Goal: Book appointment/travel/reservation

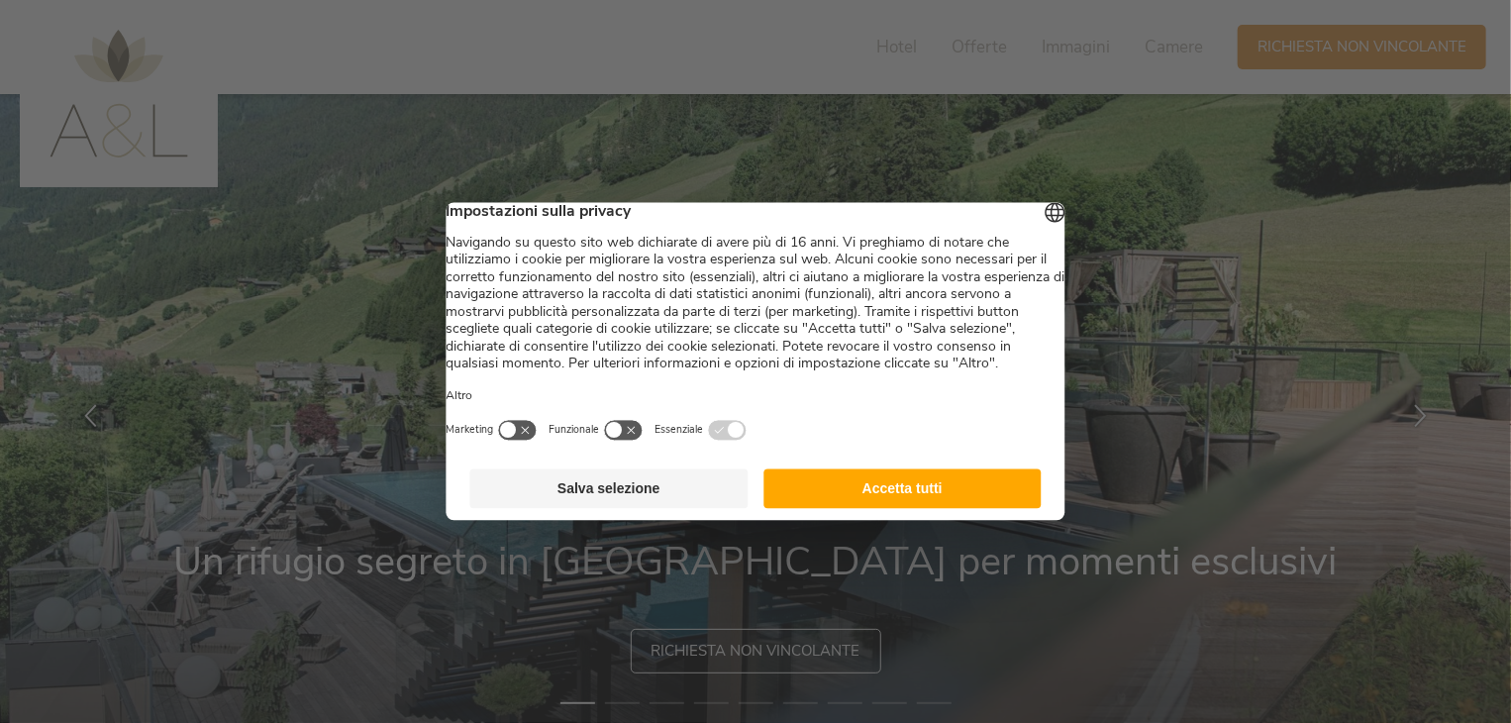
click at [914, 505] on button "Accetta tutti" at bounding box center [903, 489] width 278 height 40
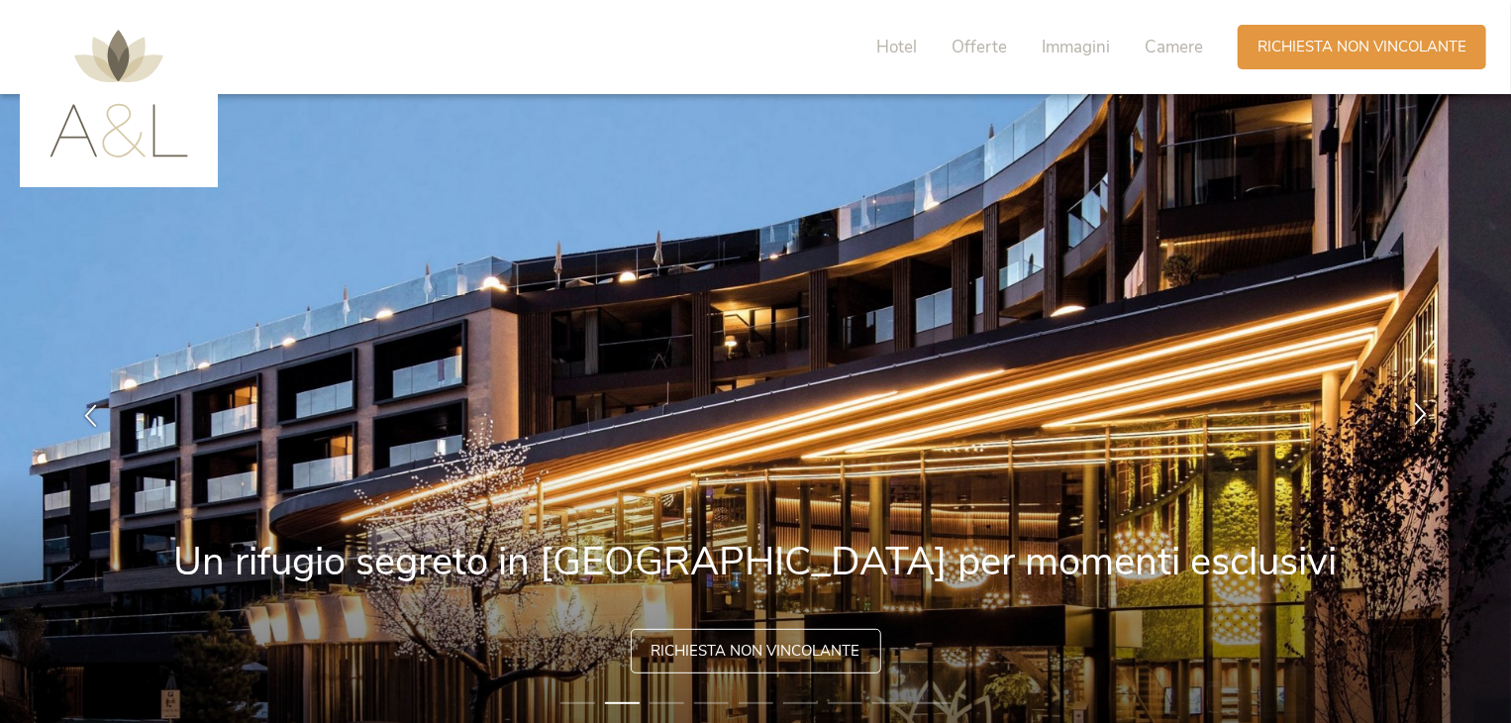
click at [1426, 413] on icon at bounding box center [1420, 414] width 23 height 23
click at [1423, 413] on icon at bounding box center [1420, 414] width 23 height 23
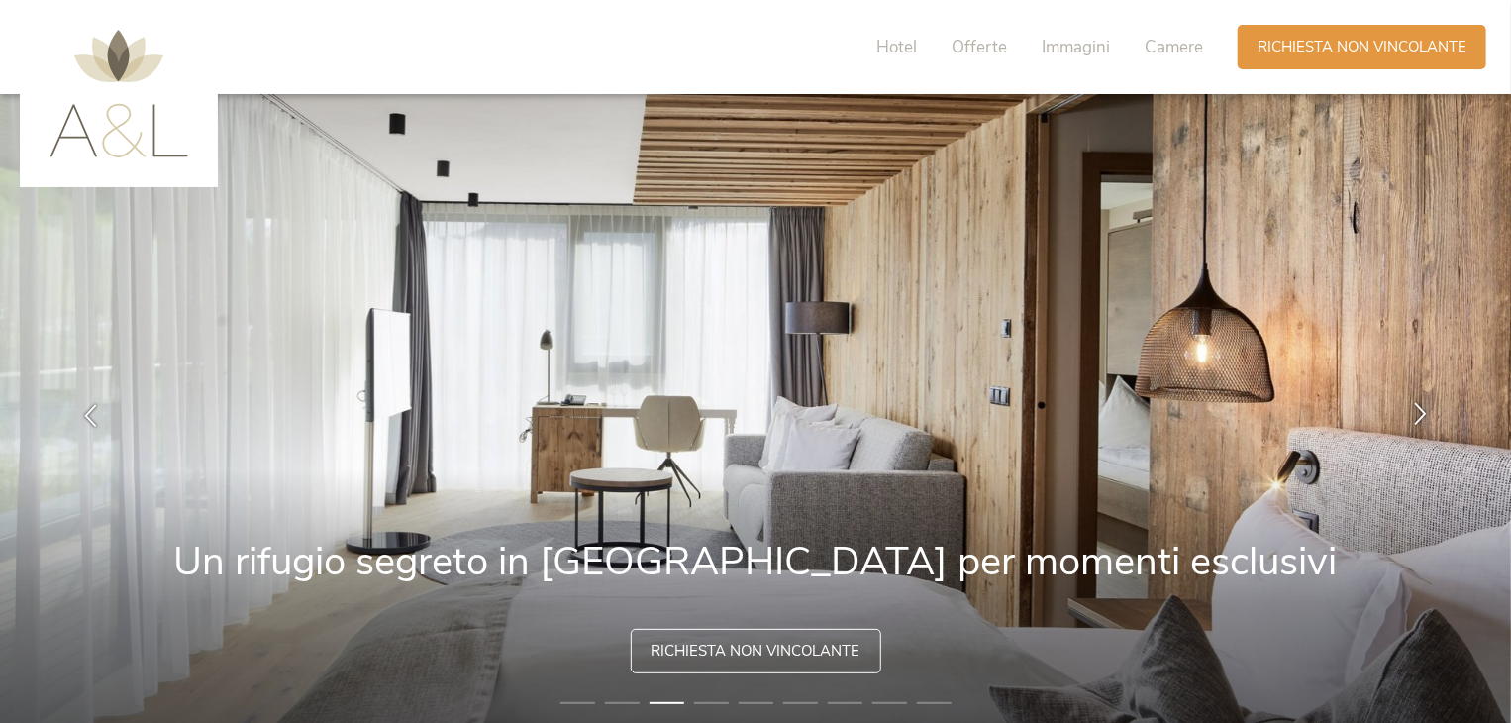
click at [1418, 413] on icon at bounding box center [1420, 414] width 23 height 23
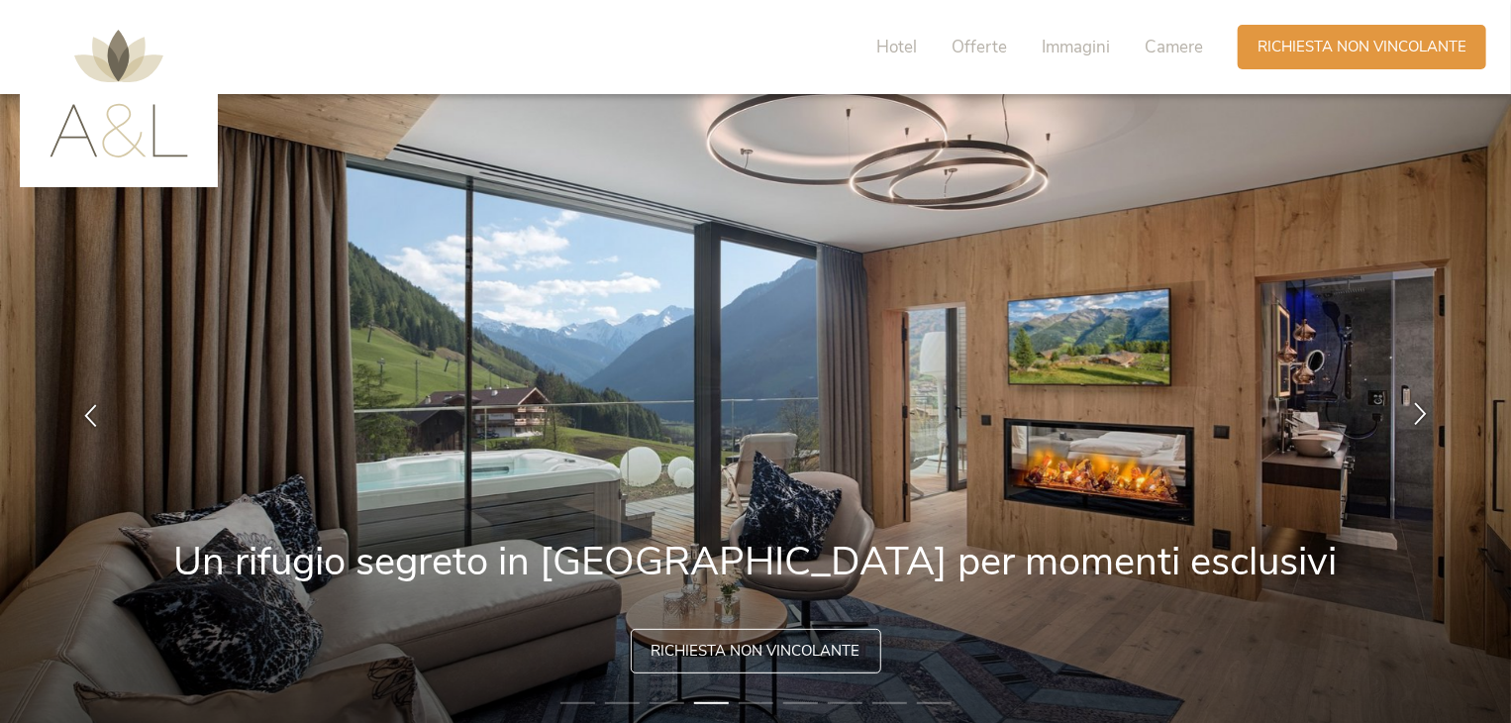
click at [1418, 413] on icon at bounding box center [1420, 414] width 23 height 23
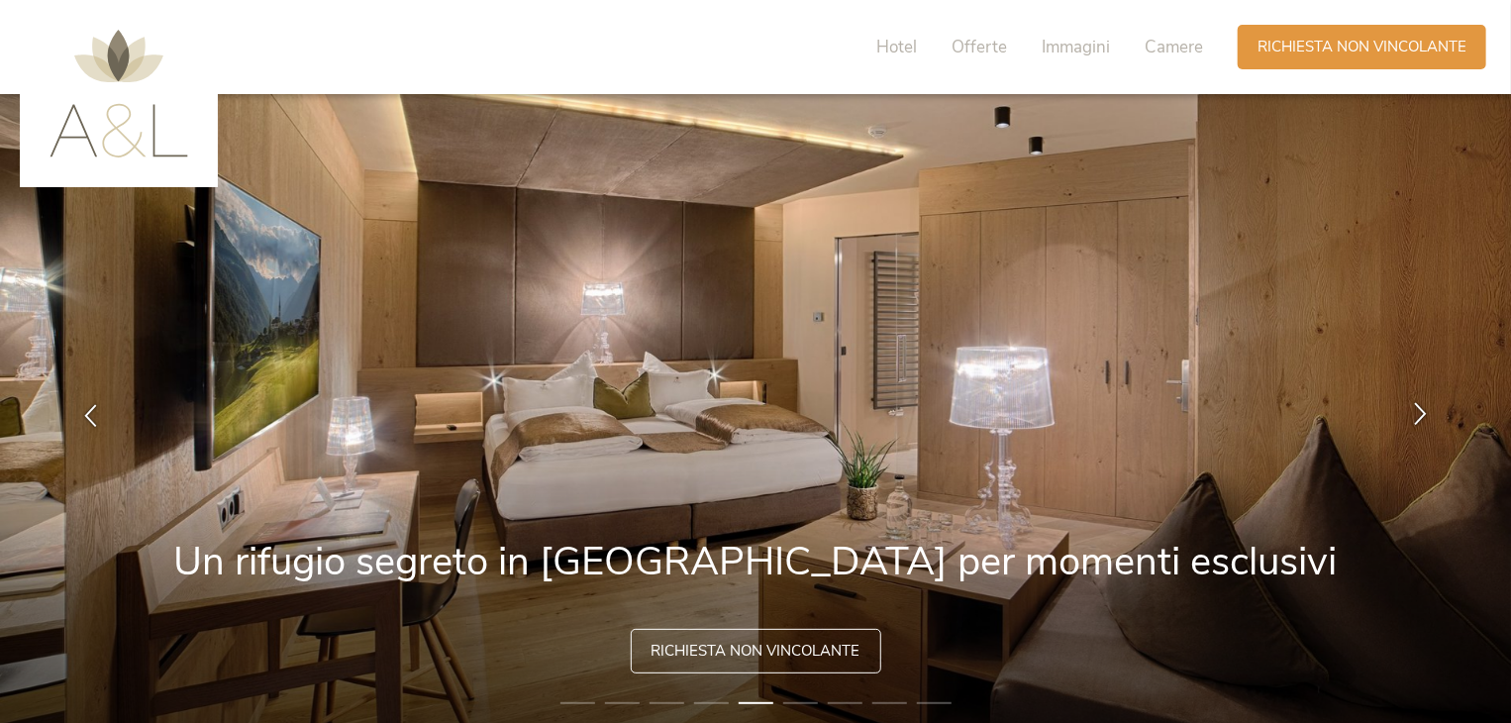
click at [1418, 413] on icon at bounding box center [1420, 414] width 23 height 23
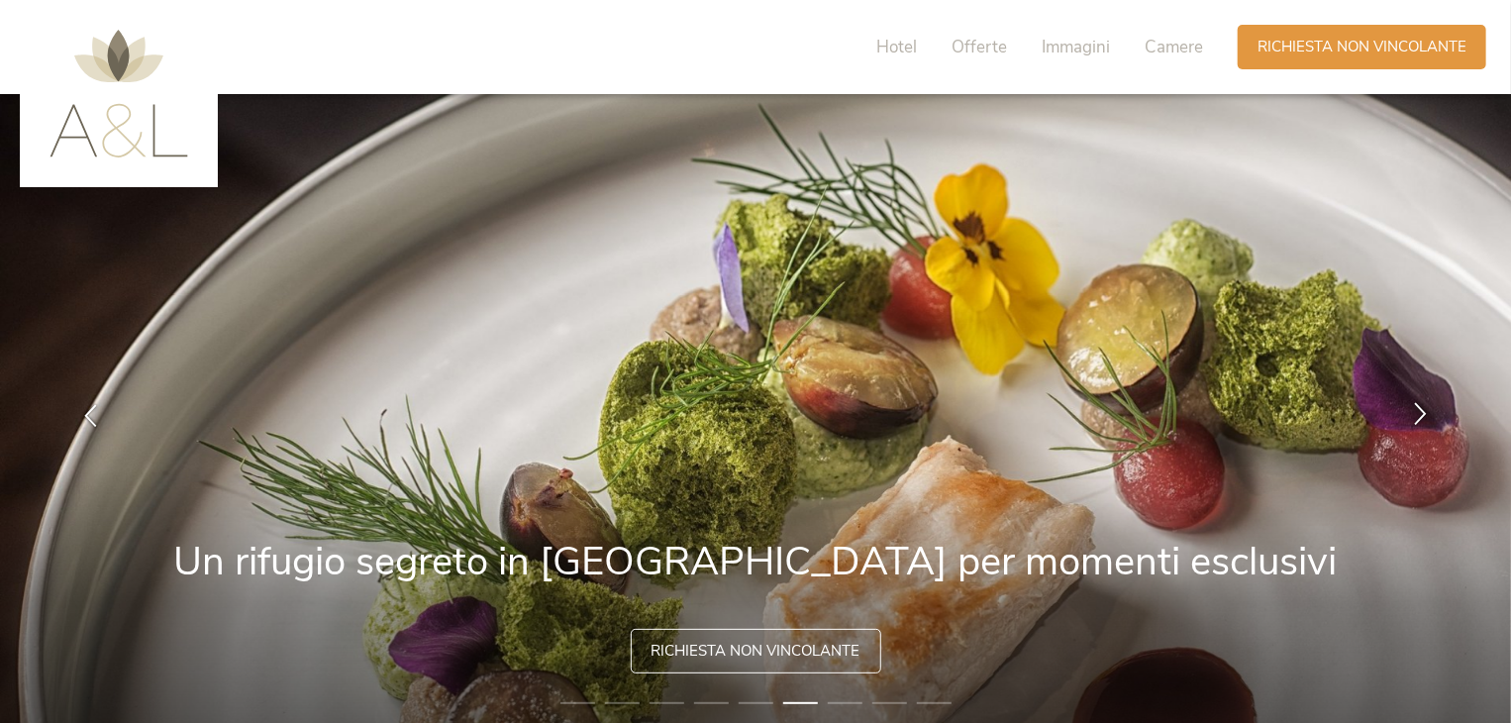
click at [1418, 413] on icon at bounding box center [1420, 414] width 23 height 23
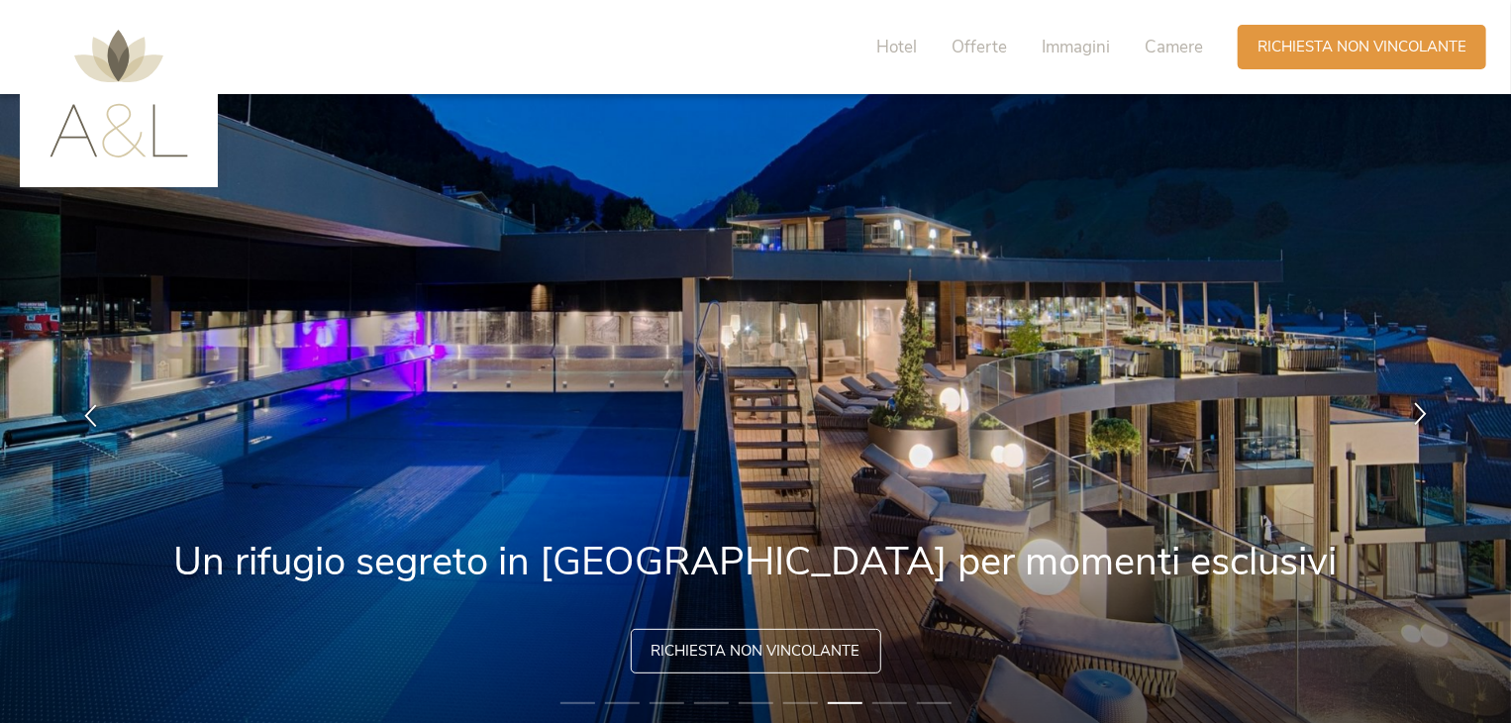
click at [1418, 413] on icon at bounding box center [1420, 414] width 23 height 23
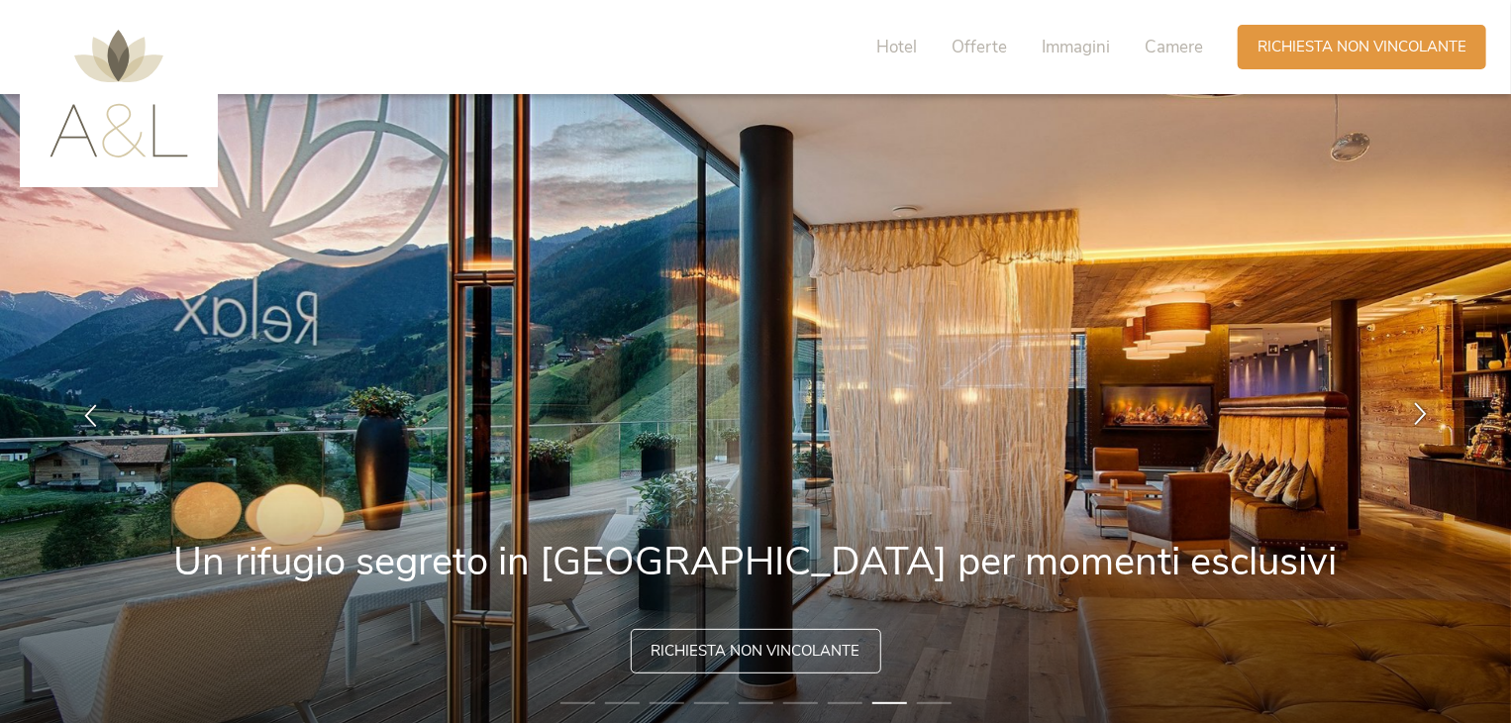
click at [1418, 413] on icon at bounding box center [1420, 414] width 23 height 23
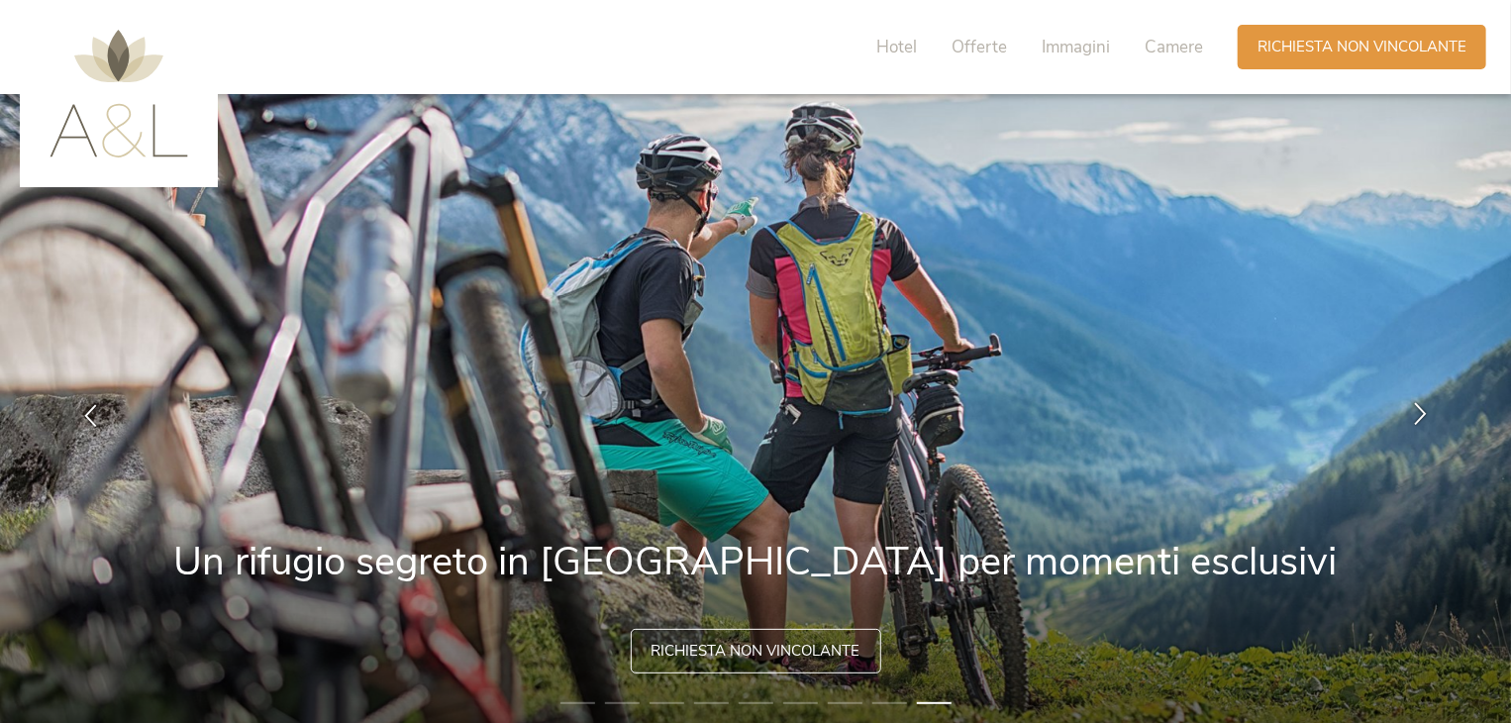
click at [1390, 420] on div at bounding box center [1420, 416] width 62 height 62
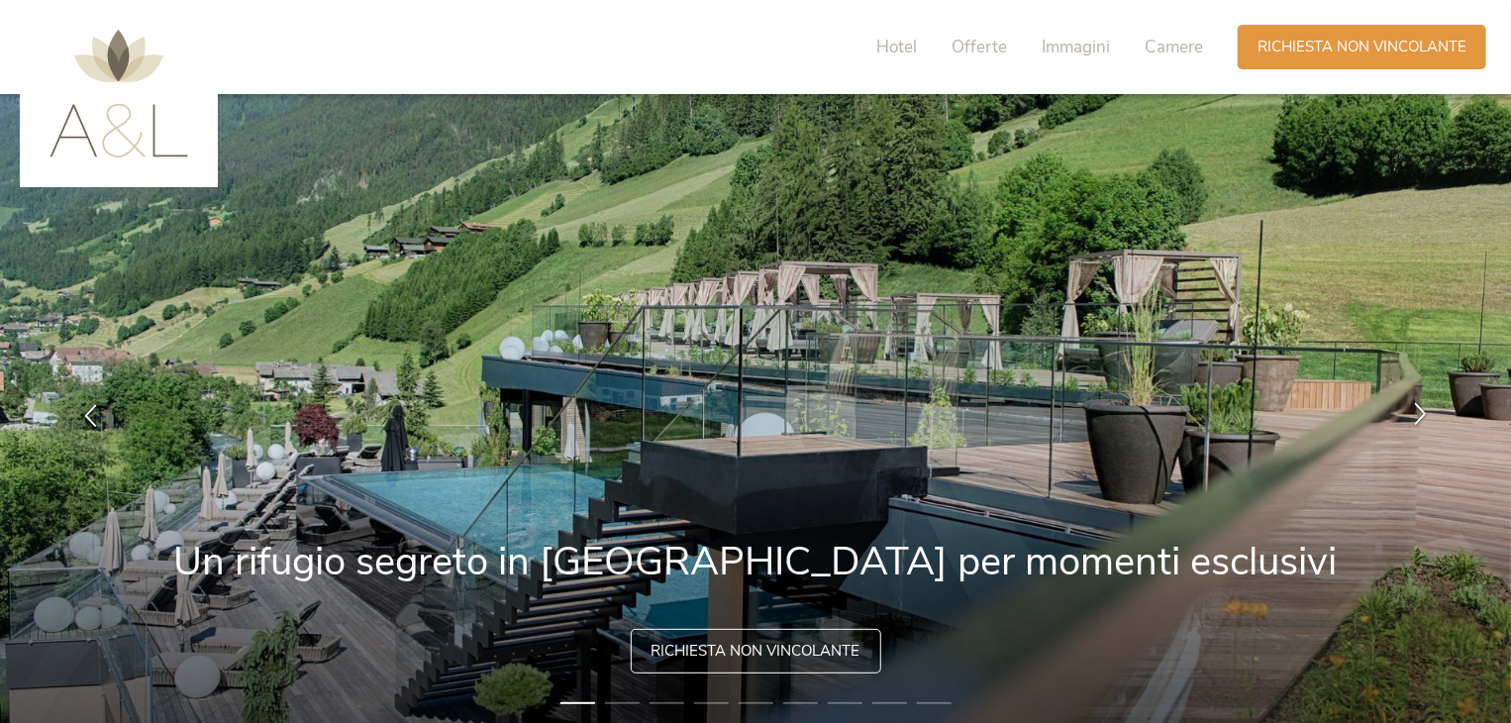
click at [1409, 408] on icon at bounding box center [1420, 414] width 23 height 23
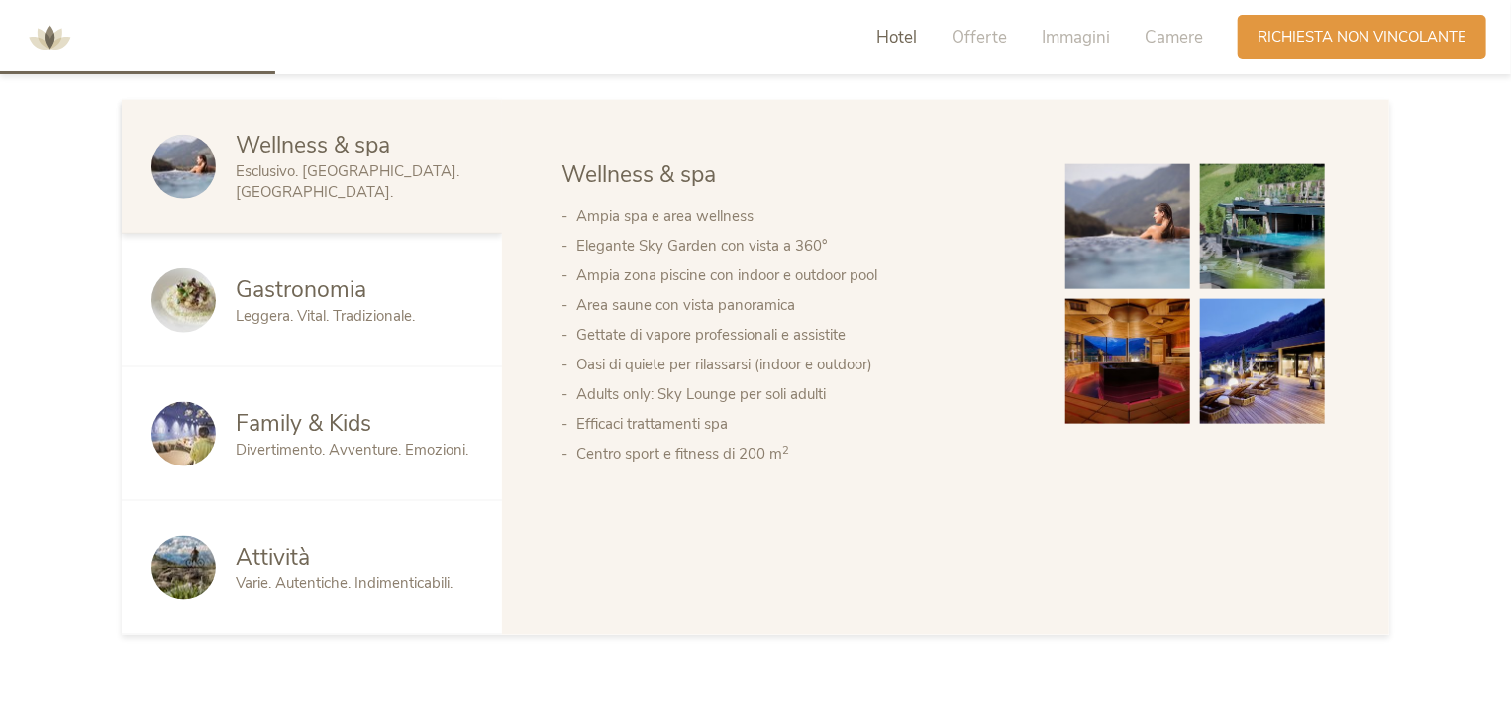
scroll to position [1089, 0]
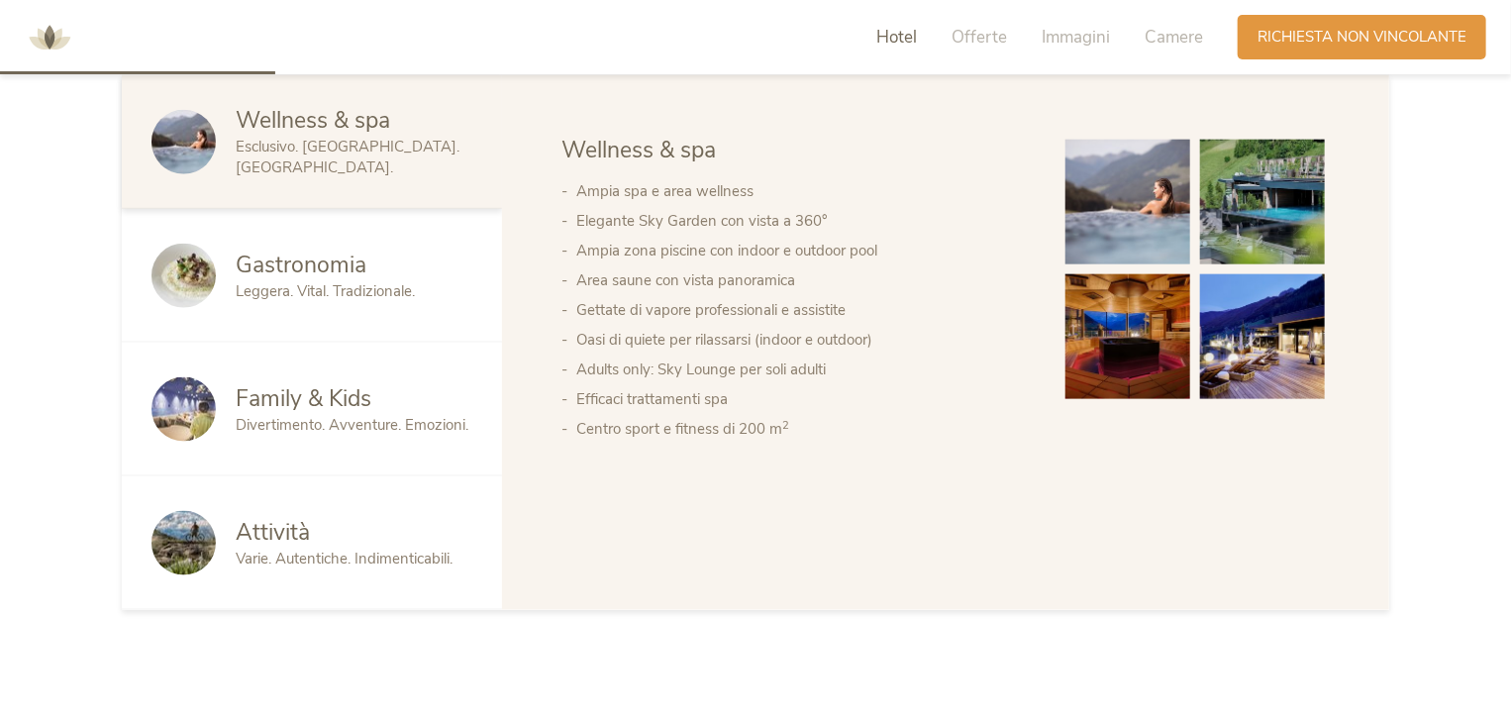
click at [317, 409] on span "Family & Kids" at bounding box center [304, 398] width 136 height 31
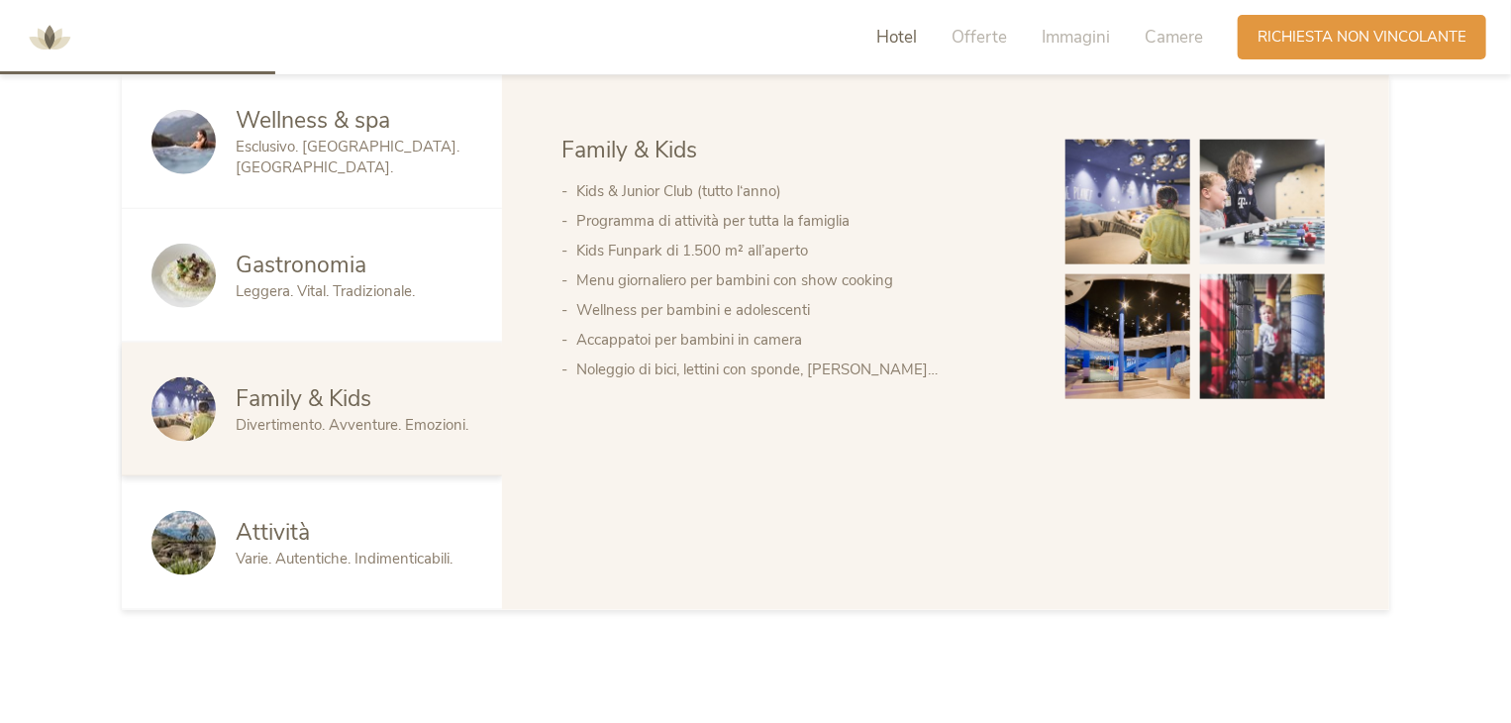
click at [317, 409] on span "Family & Kids" at bounding box center [304, 398] width 136 height 31
click at [309, 96] on div "Wellness & spa Esclusivo. [GEOGRAPHIC_DATA]. [GEOGRAPHIC_DATA]." at bounding box center [312, 142] width 380 height 134
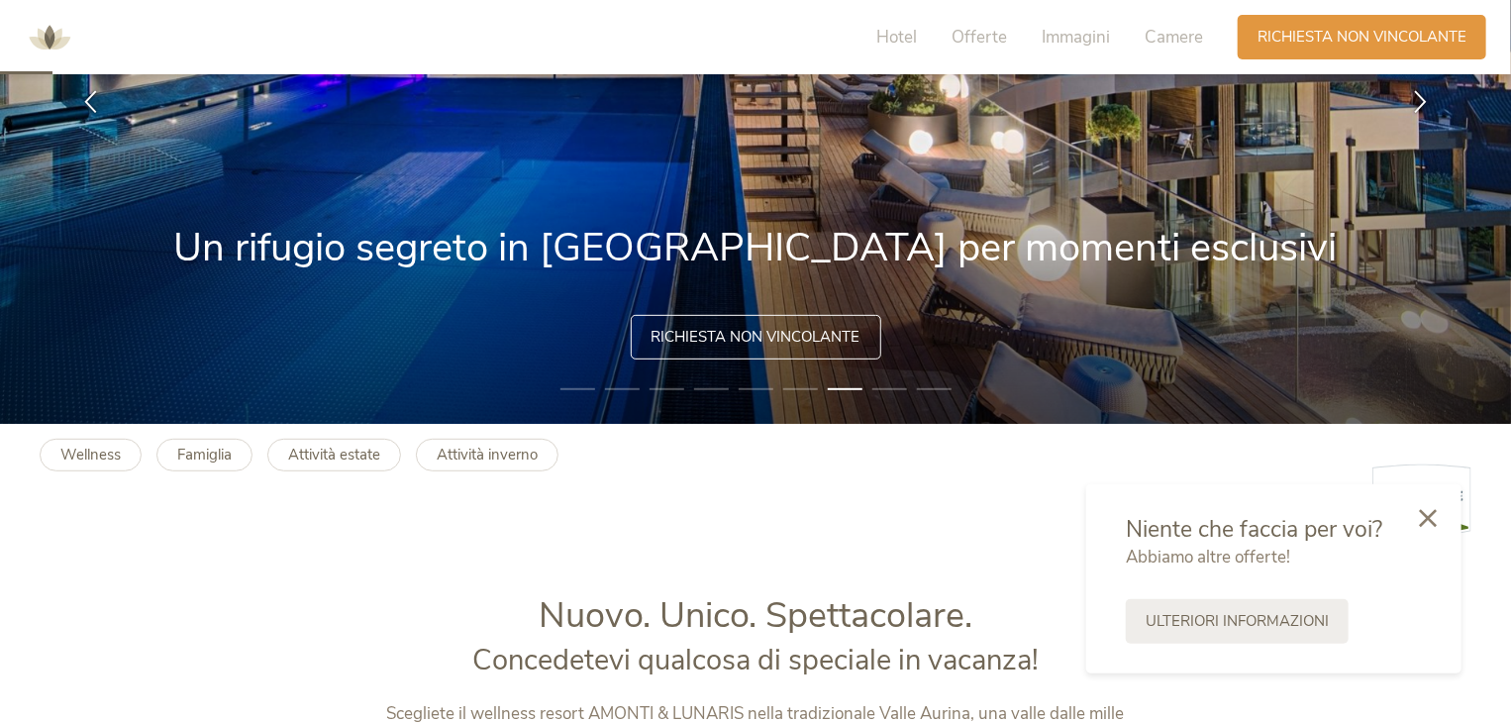
scroll to position [99, 0]
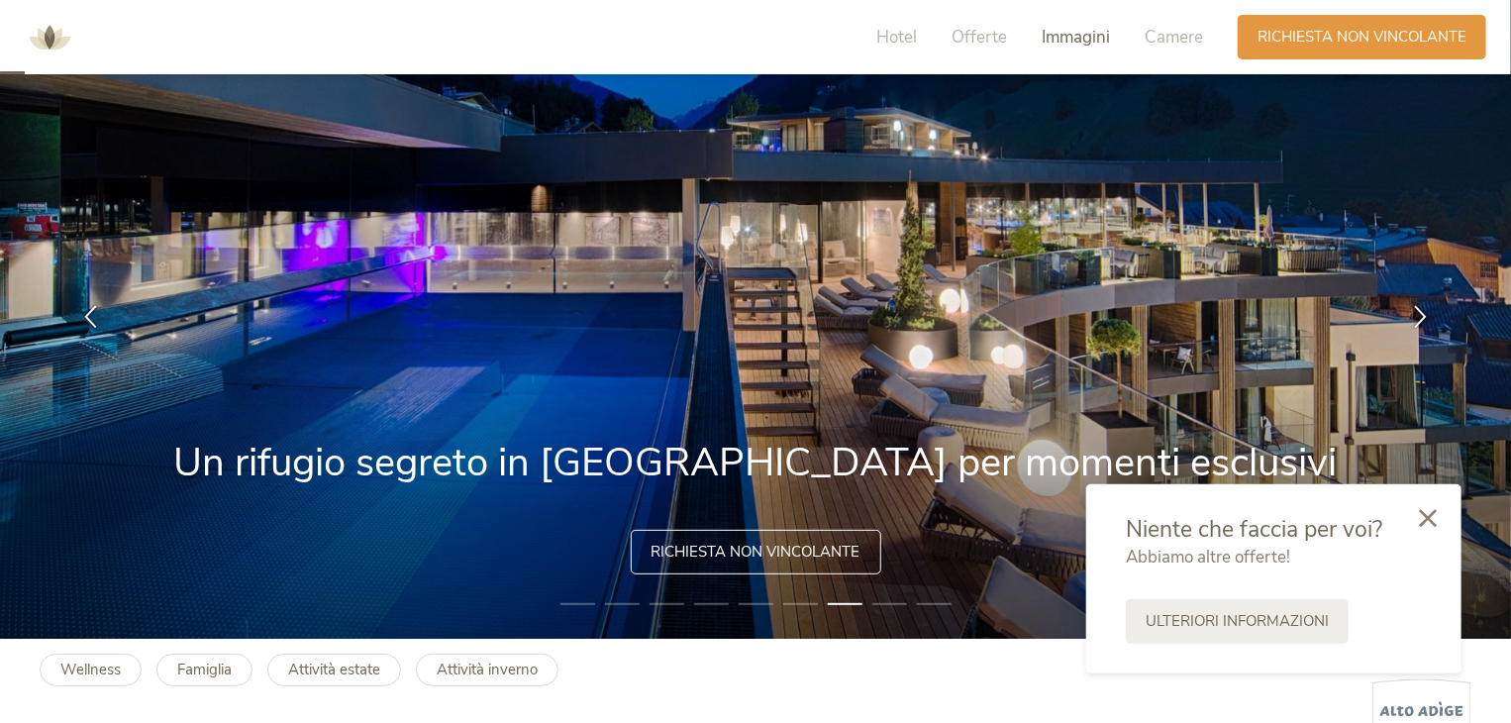
click at [1050, 40] on span "Immagini" at bounding box center [1076, 37] width 68 height 23
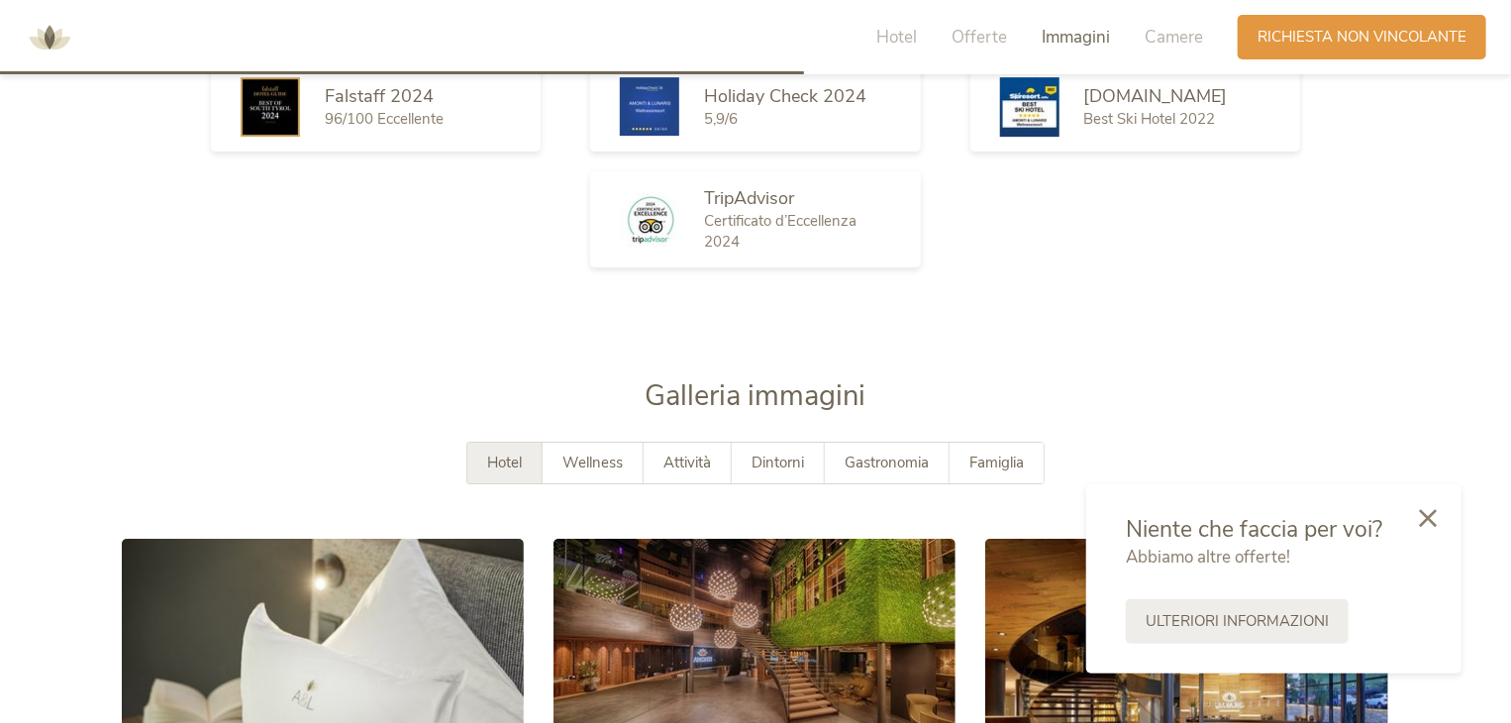
scroll to position [3158, 0]
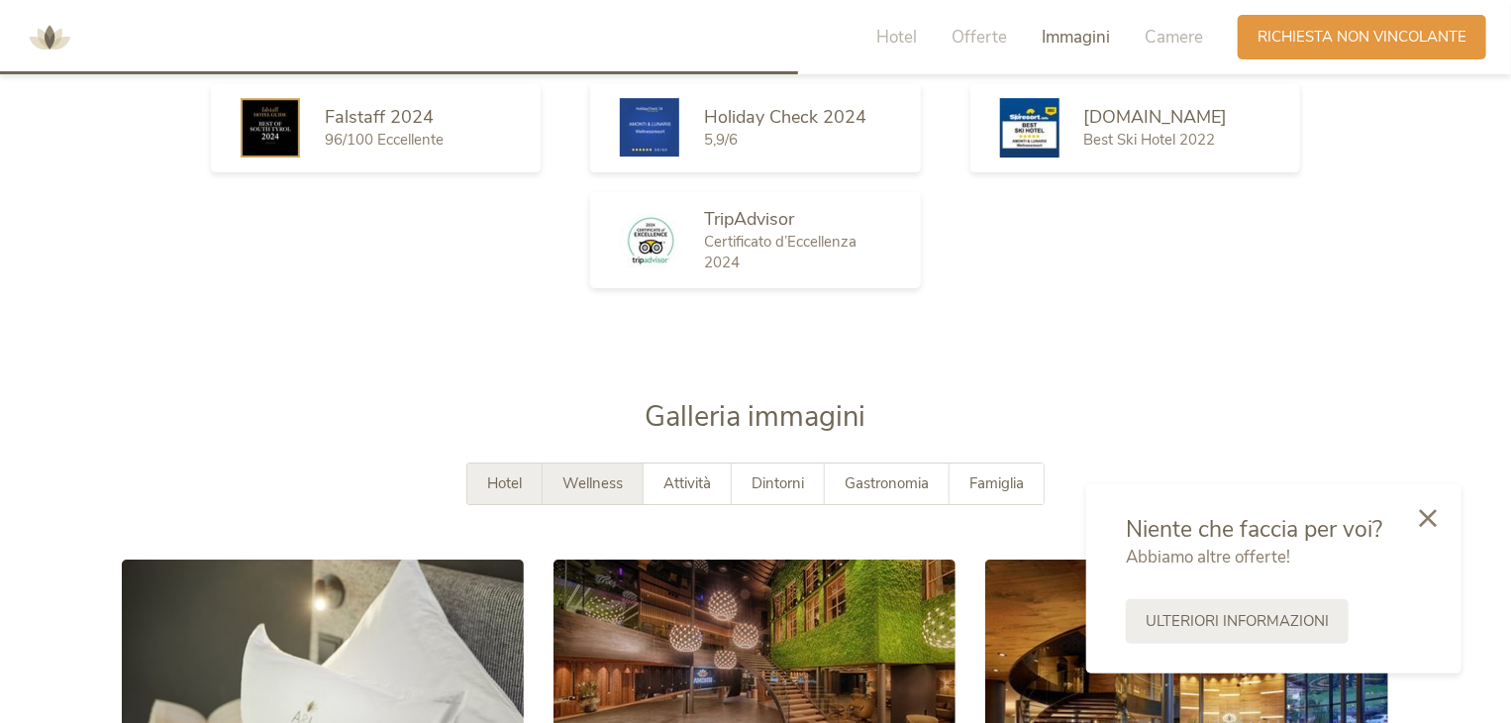
click at [585, 478] on span "Wellness" at bounding box center [593, 483] width 60 height 20
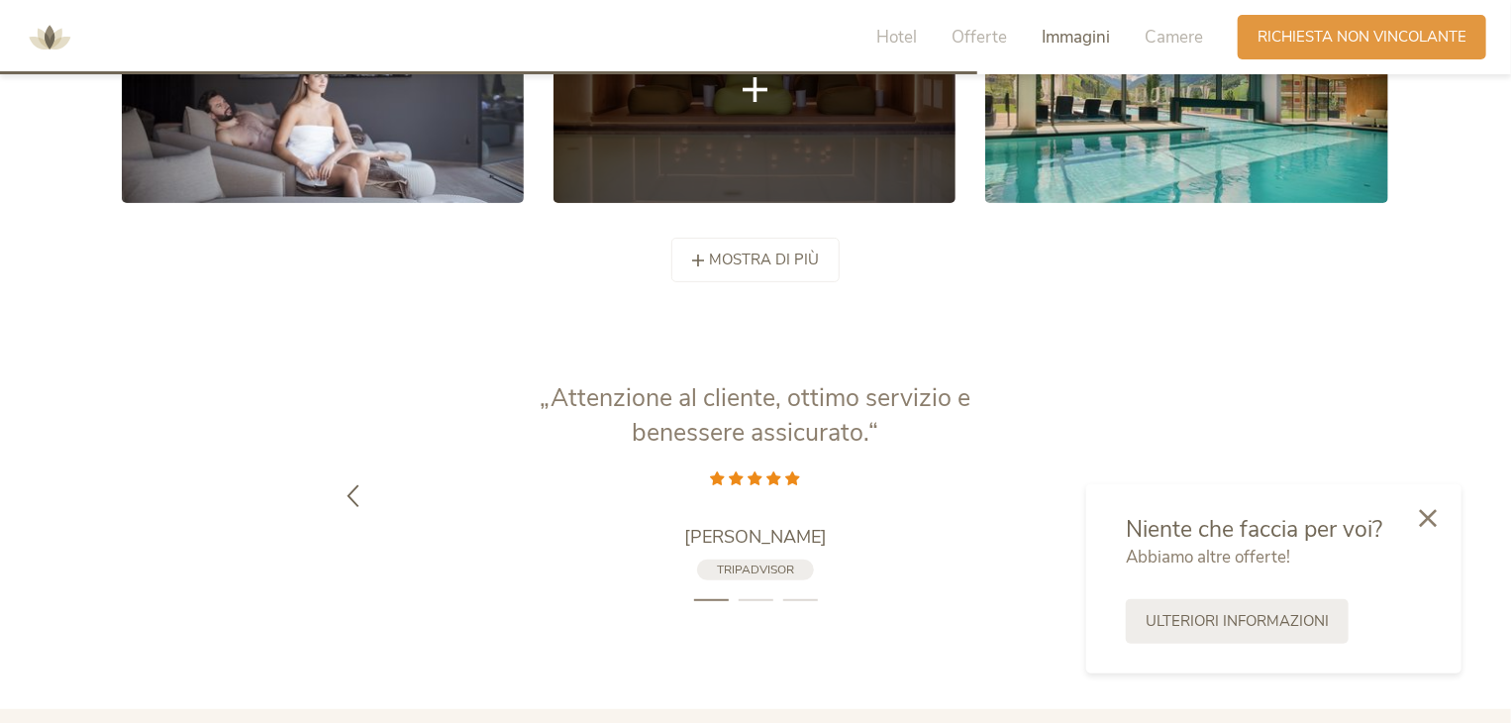
scroll to position [3852, 0]
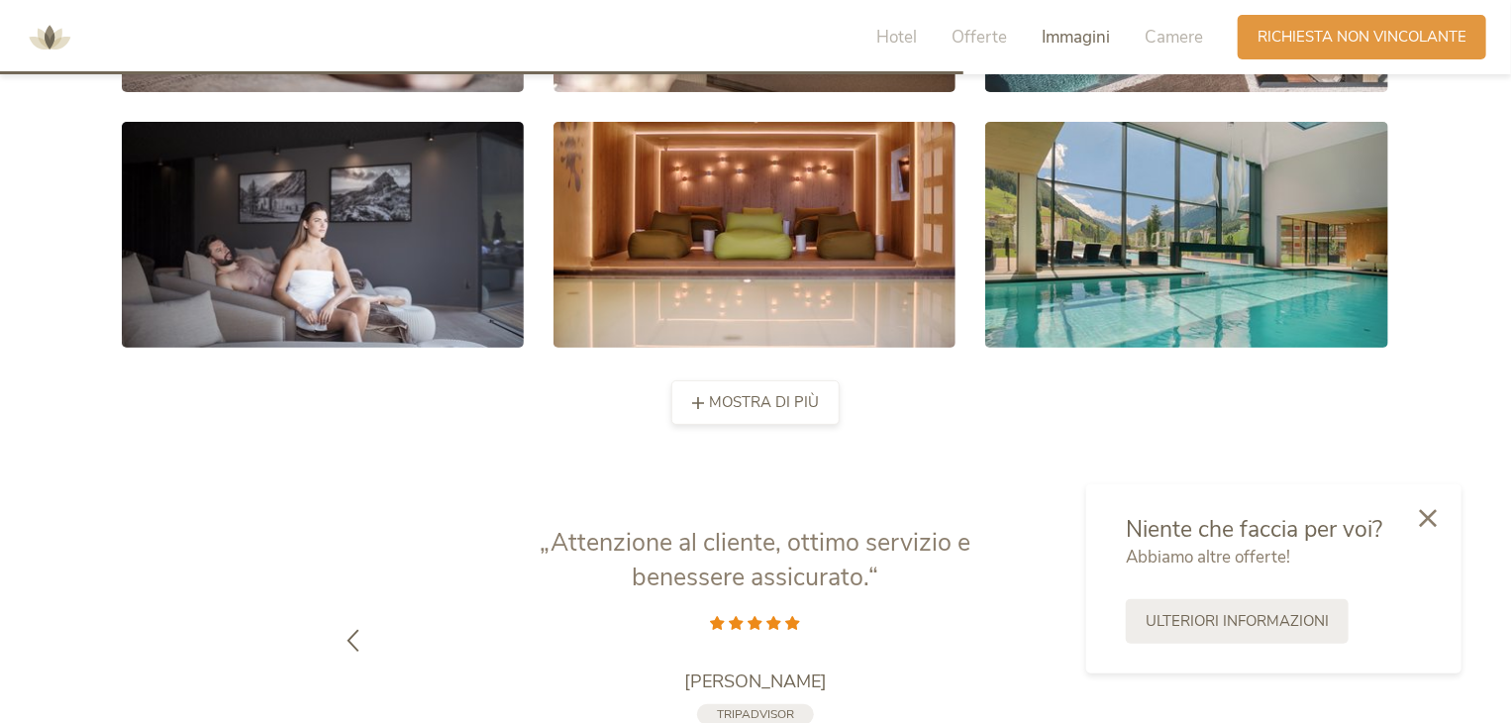
click at [809, 405] on span "mostra di più" at bounding box center [764, 402] width 110 height 21
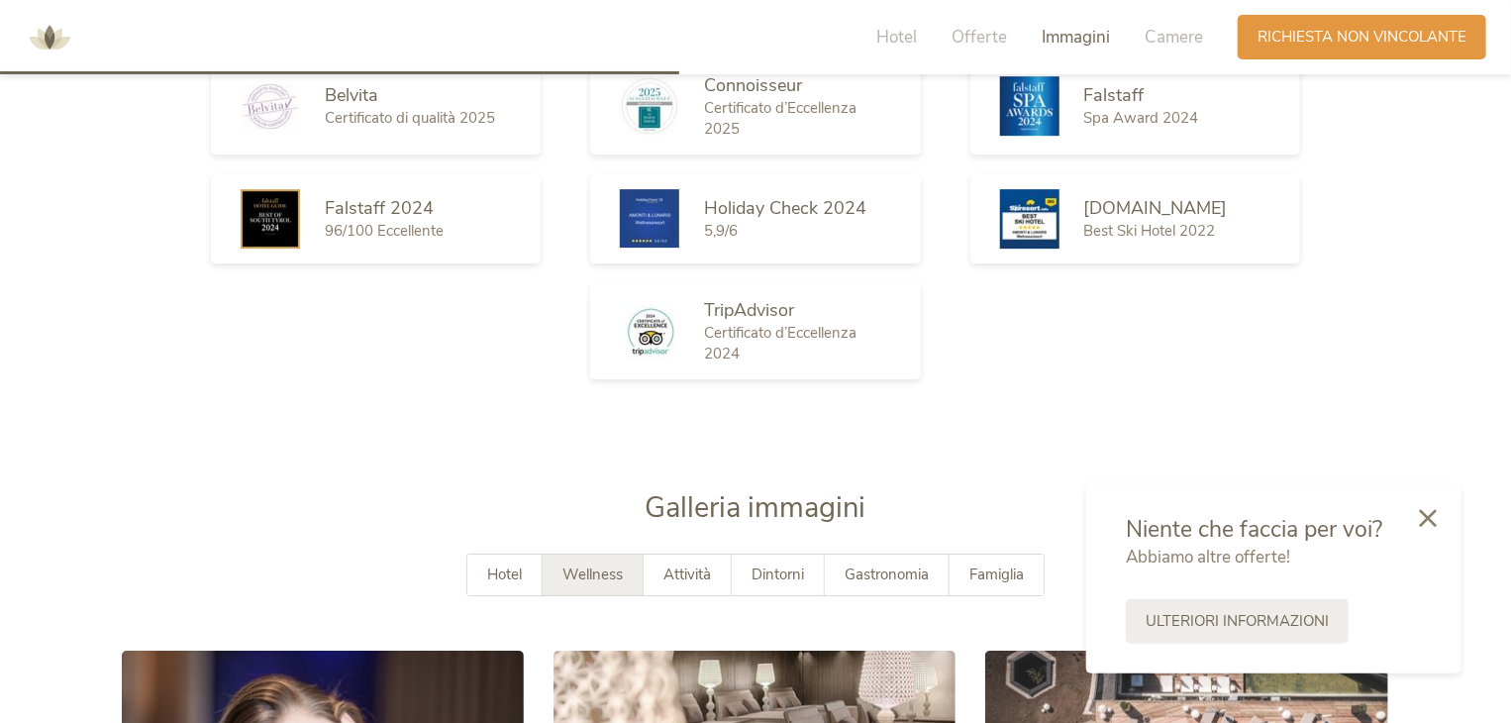
scroll to position [3059, 0]
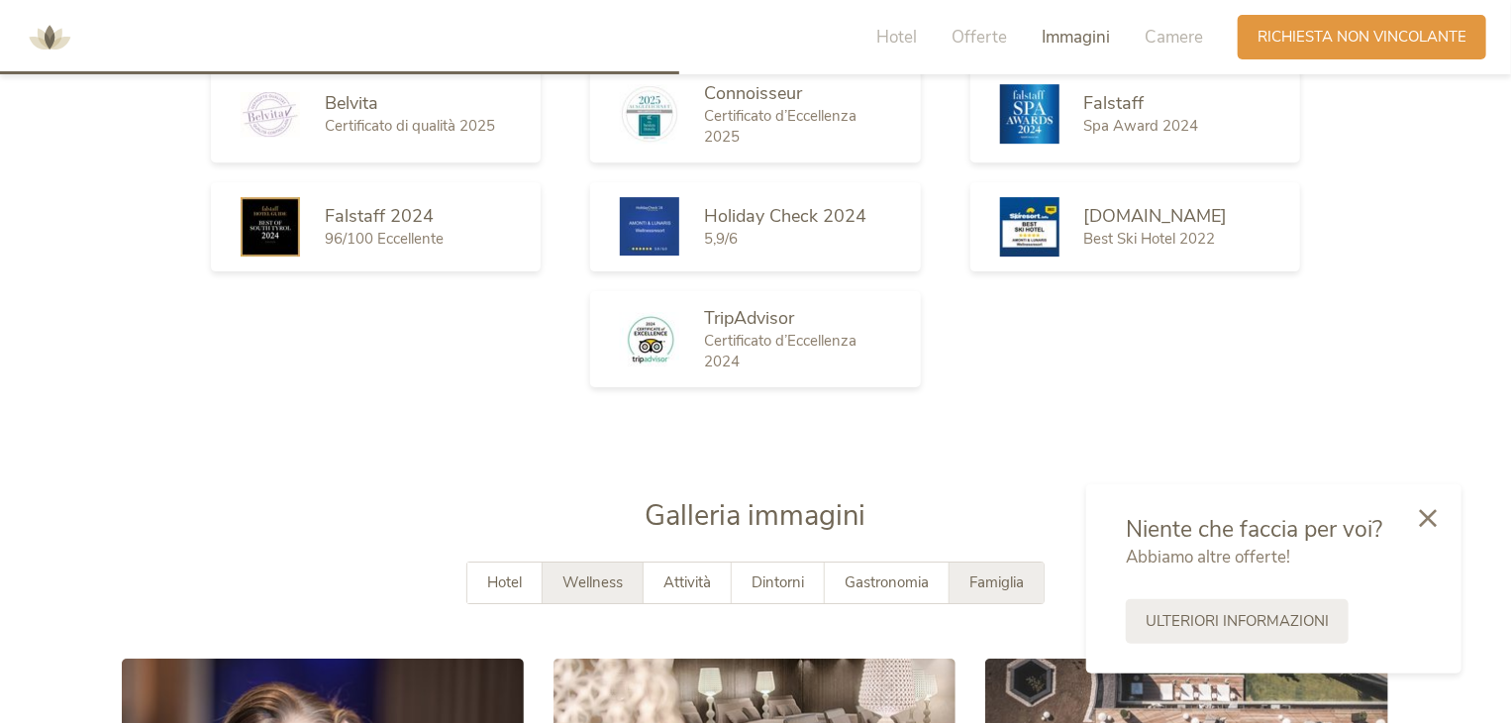
click at [982, 584] on span "Famiglia" at bounding box center [997, 582] width 54 height 20
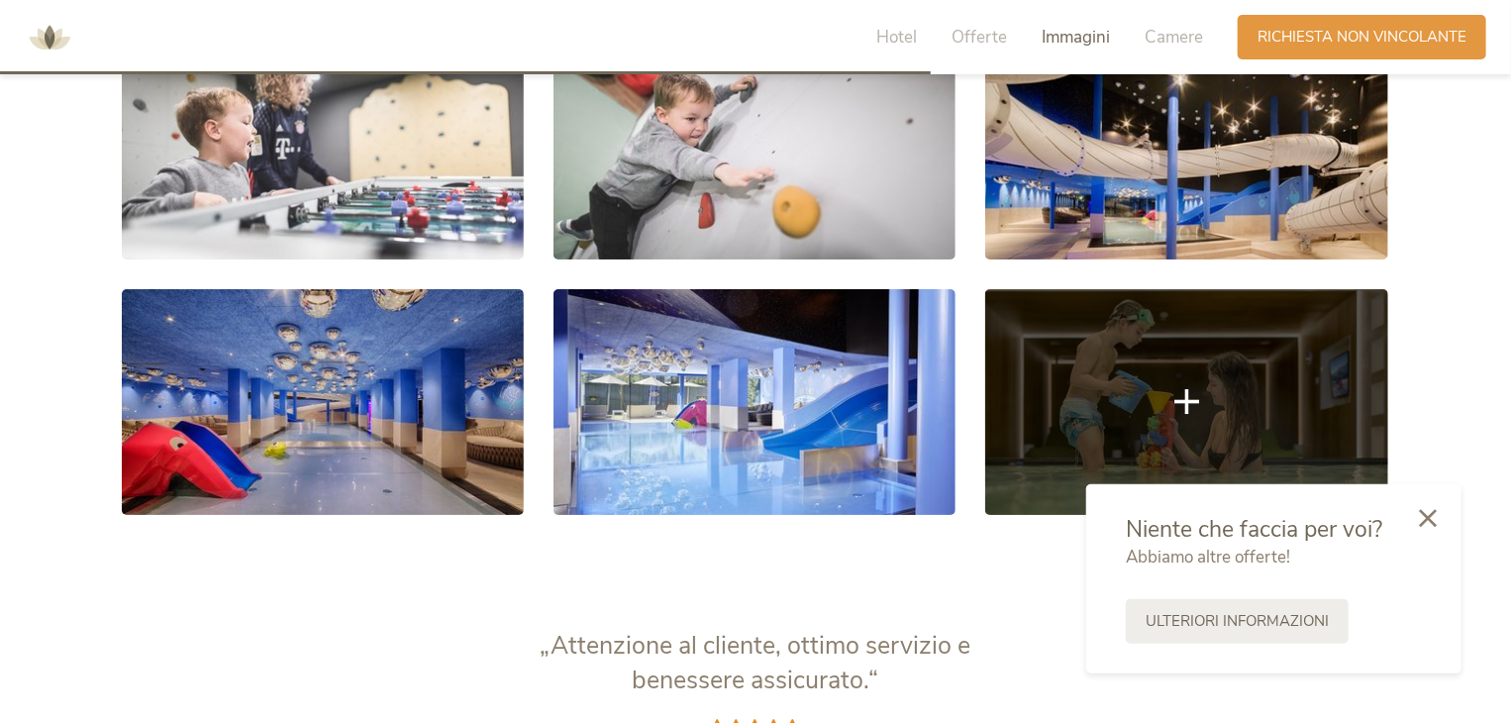
scroll to position [3653, 0]
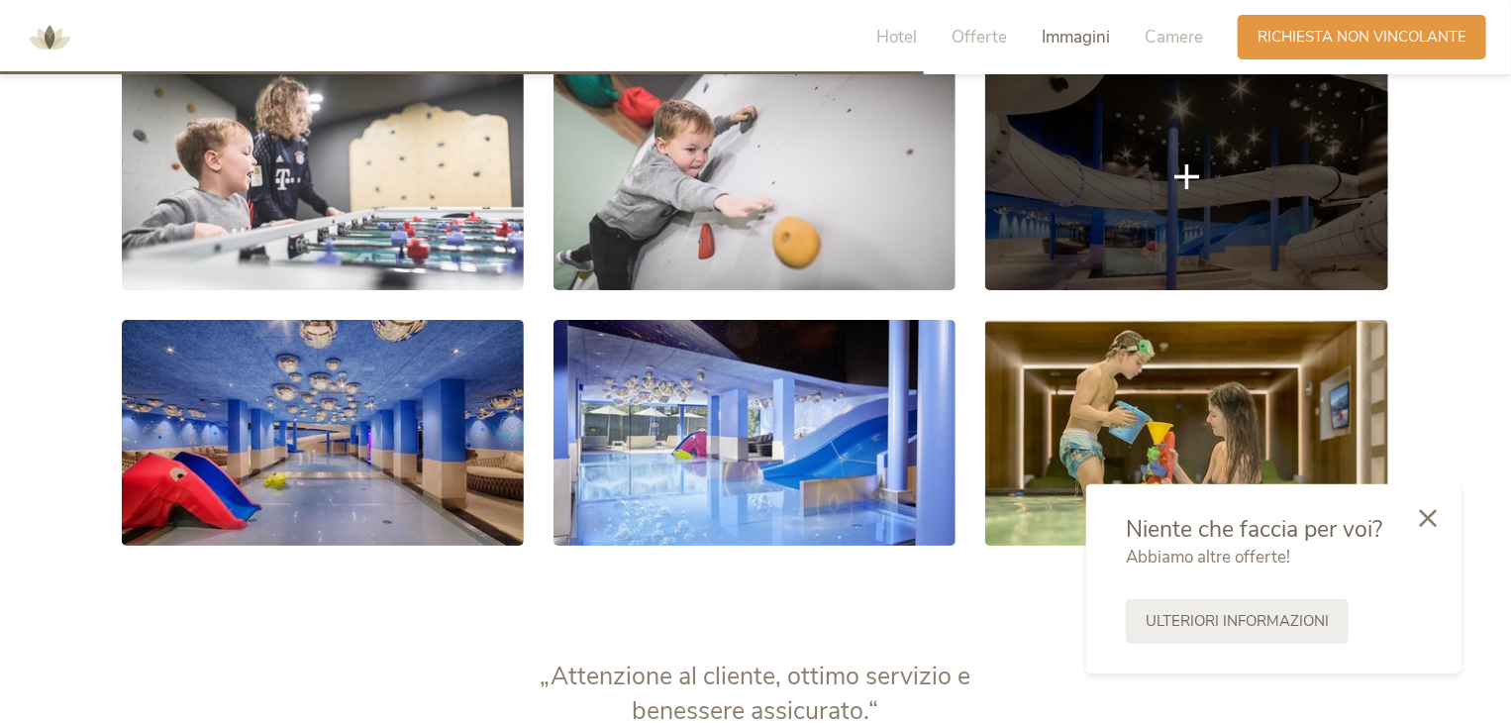
click at [1276, 203] on link at bounding box center [1186, 177] width 402 height 226
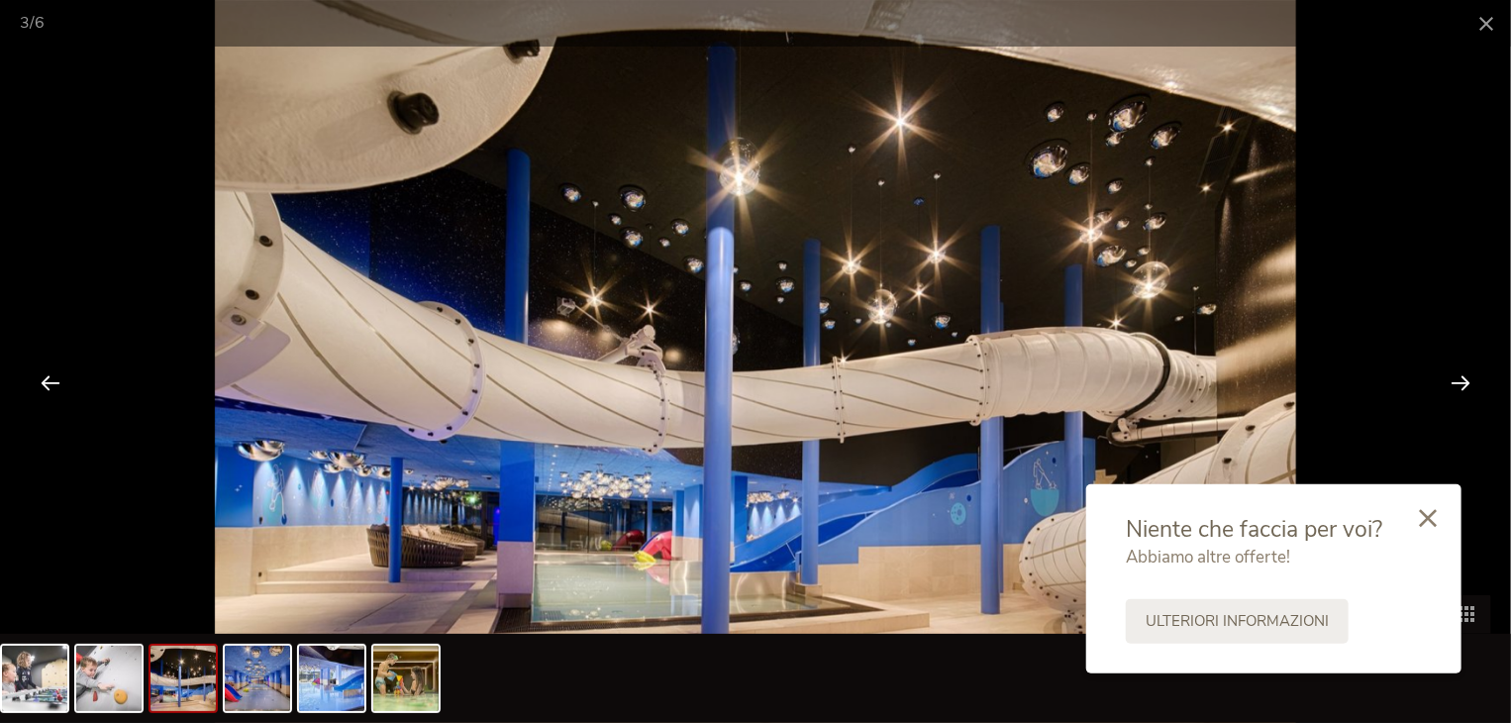
click at [1472, 373] on div at bounding box center [1460, 382] width 61 height 61
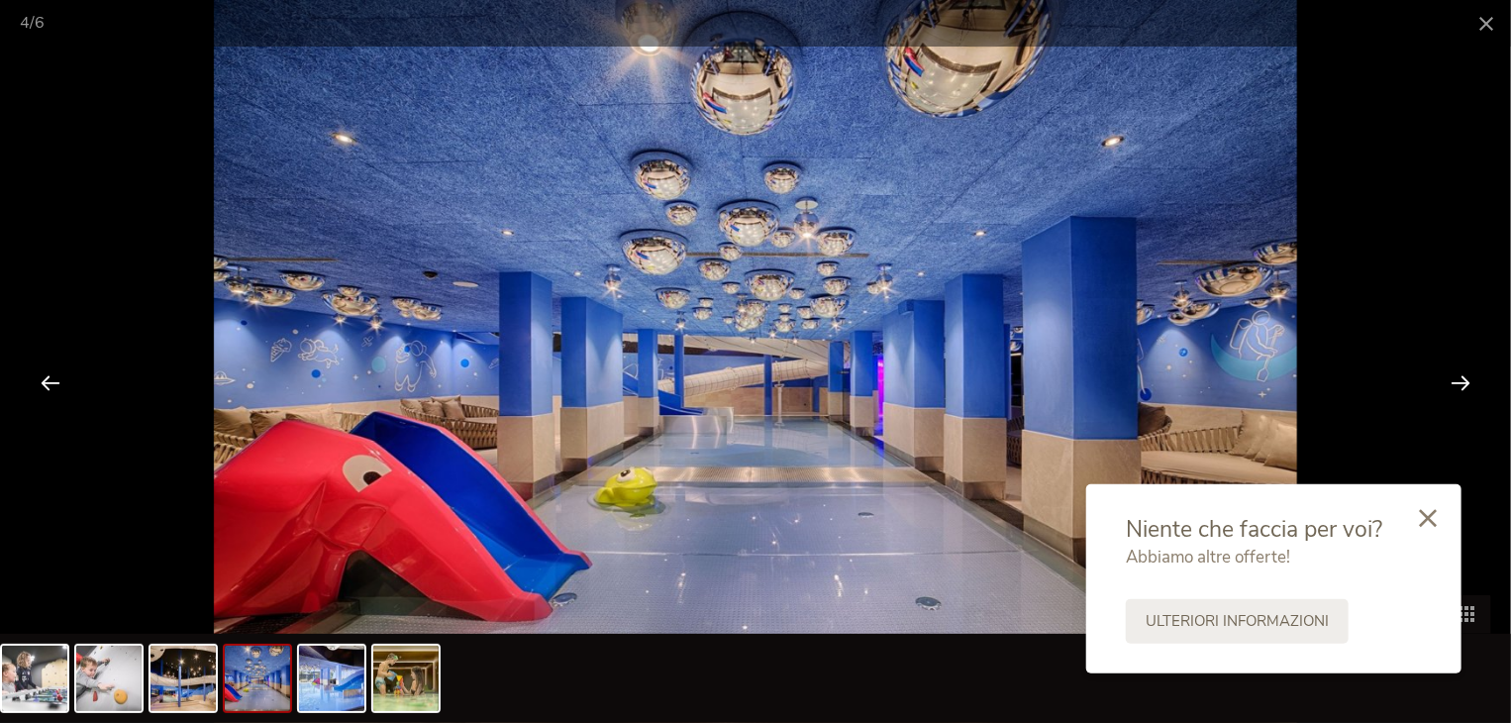
click at [1472, 373] on div at bounding box center [1460, 382] width 61 height 61
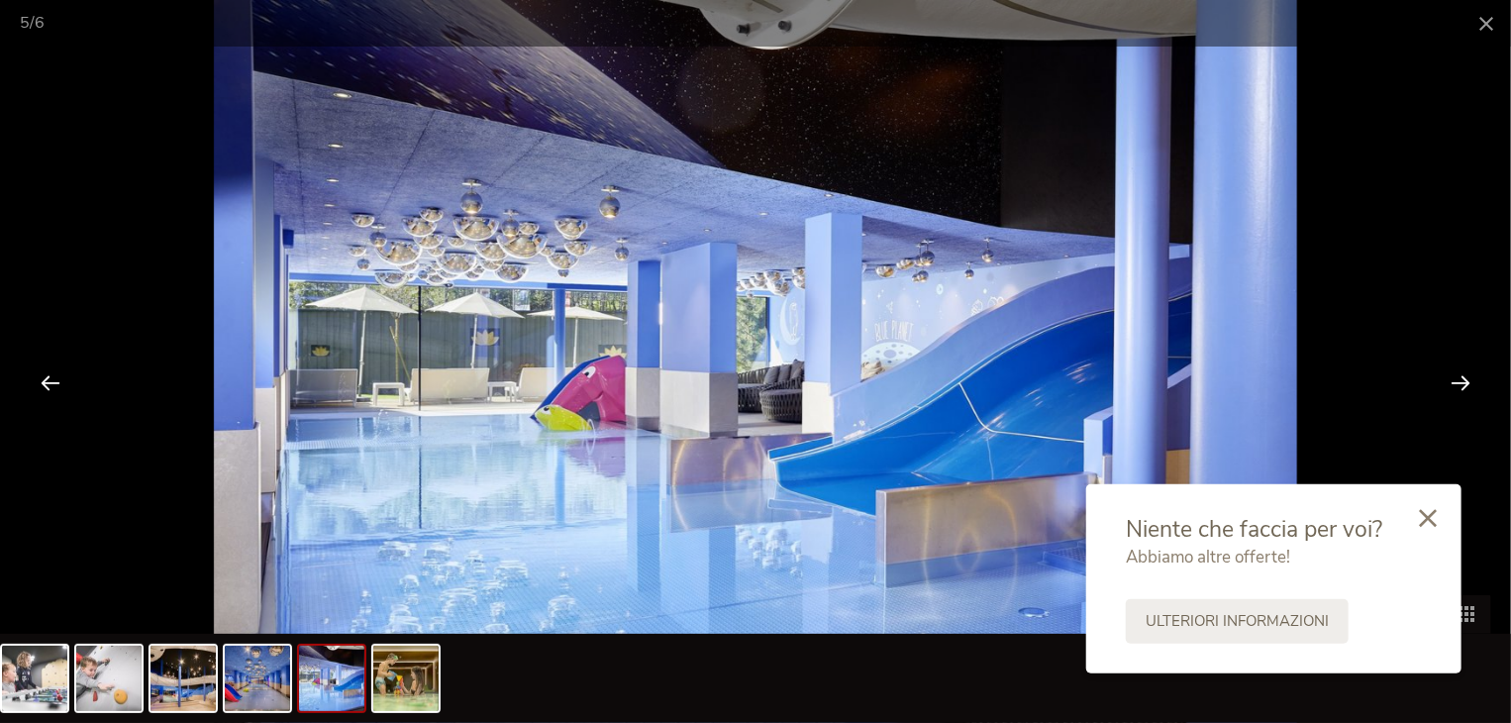
click at [1472, 373] on div at bounding box center [1460, 382] width 61 height 61
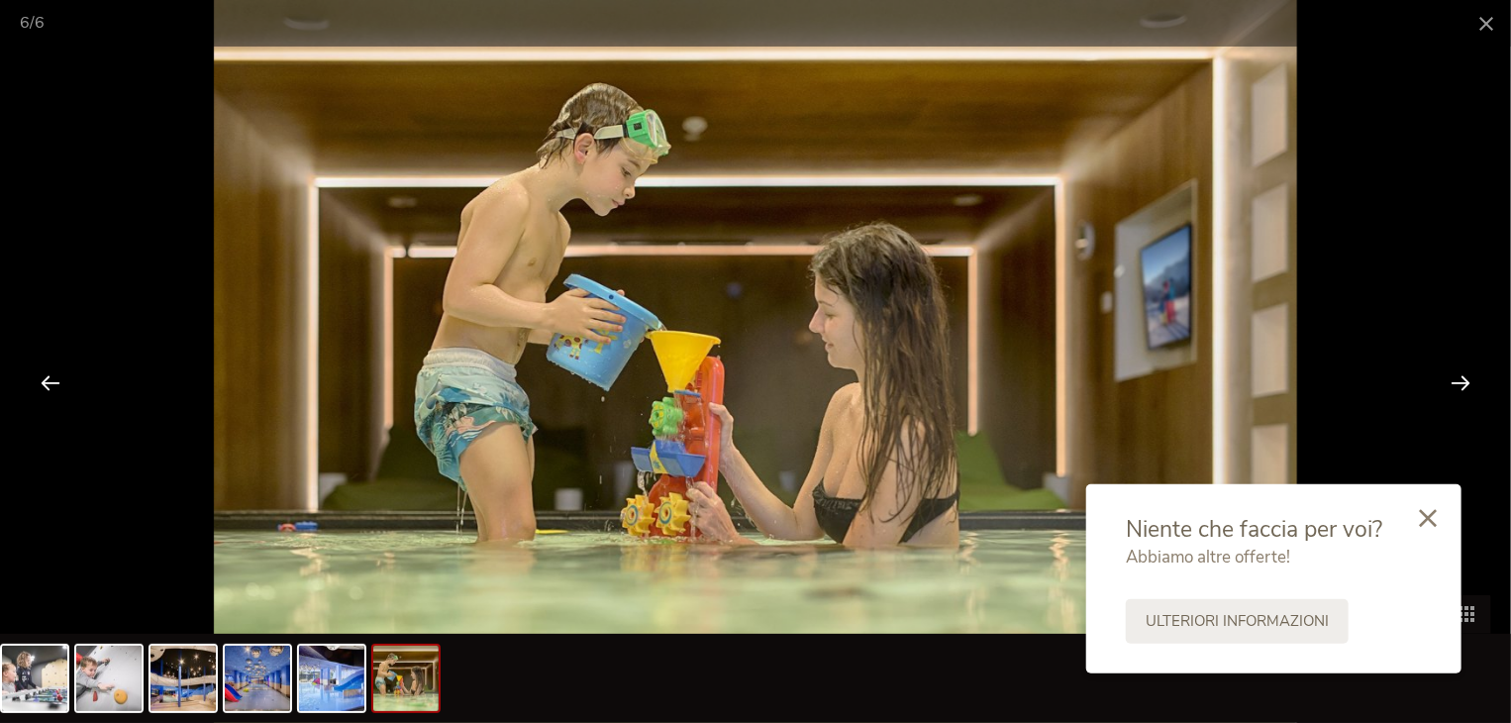
click at [1472, 373] on div at bounding box center [1460, 382] width 61 height 61
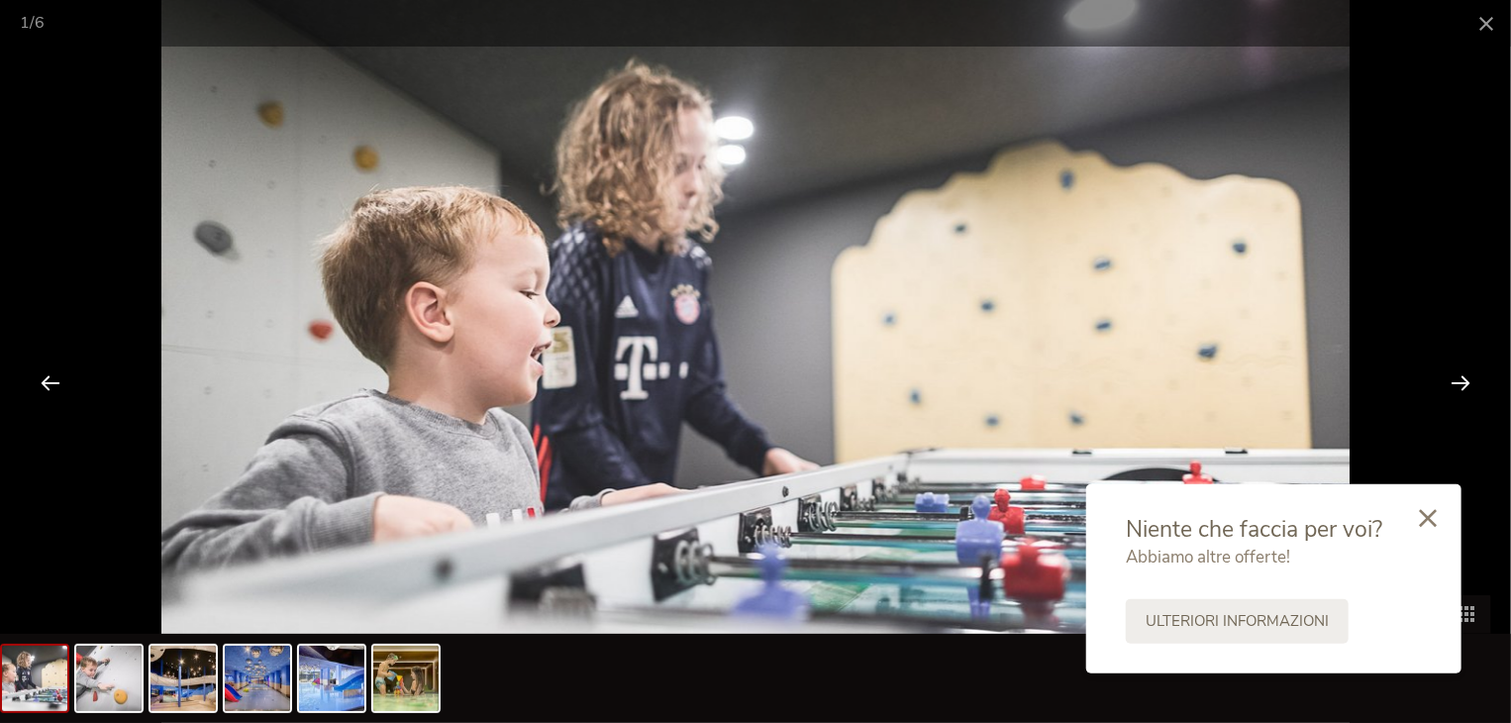
click at [1472, 373] on div at bounding box center [1460, 382] width 61 height 61
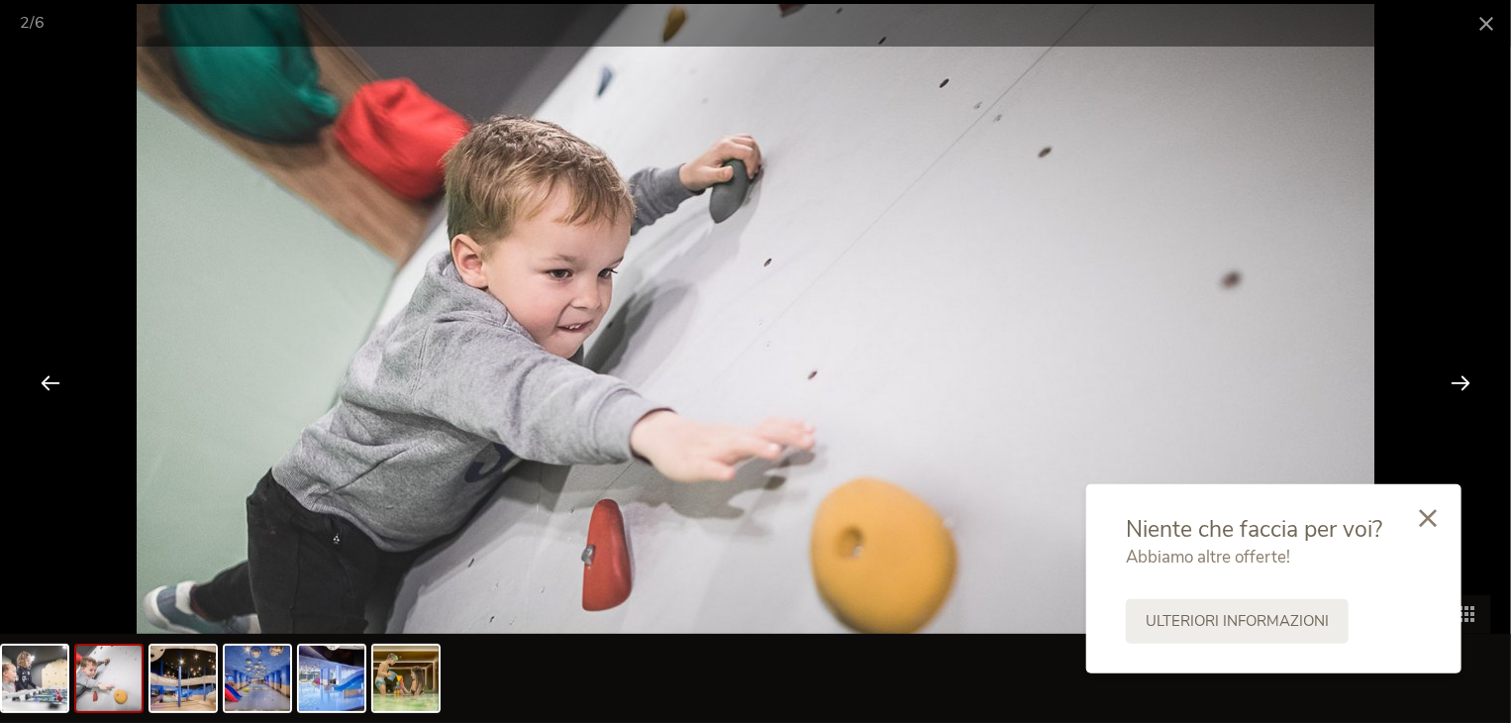
click at [1472, 373] on div at bounding box center [1460, 382] width 61 height 61
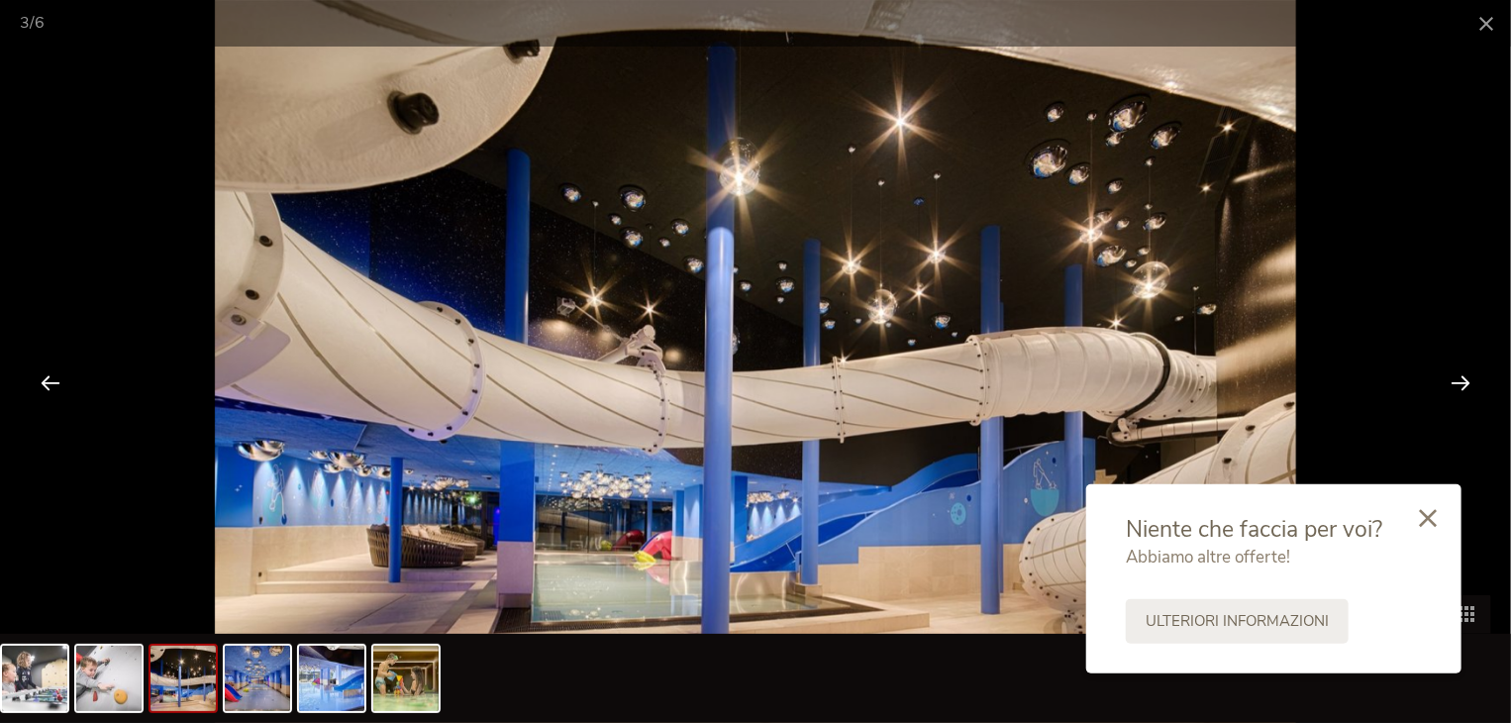
click at [1472, 373] on div at bounding box center [1460, 382] width 61 height 61
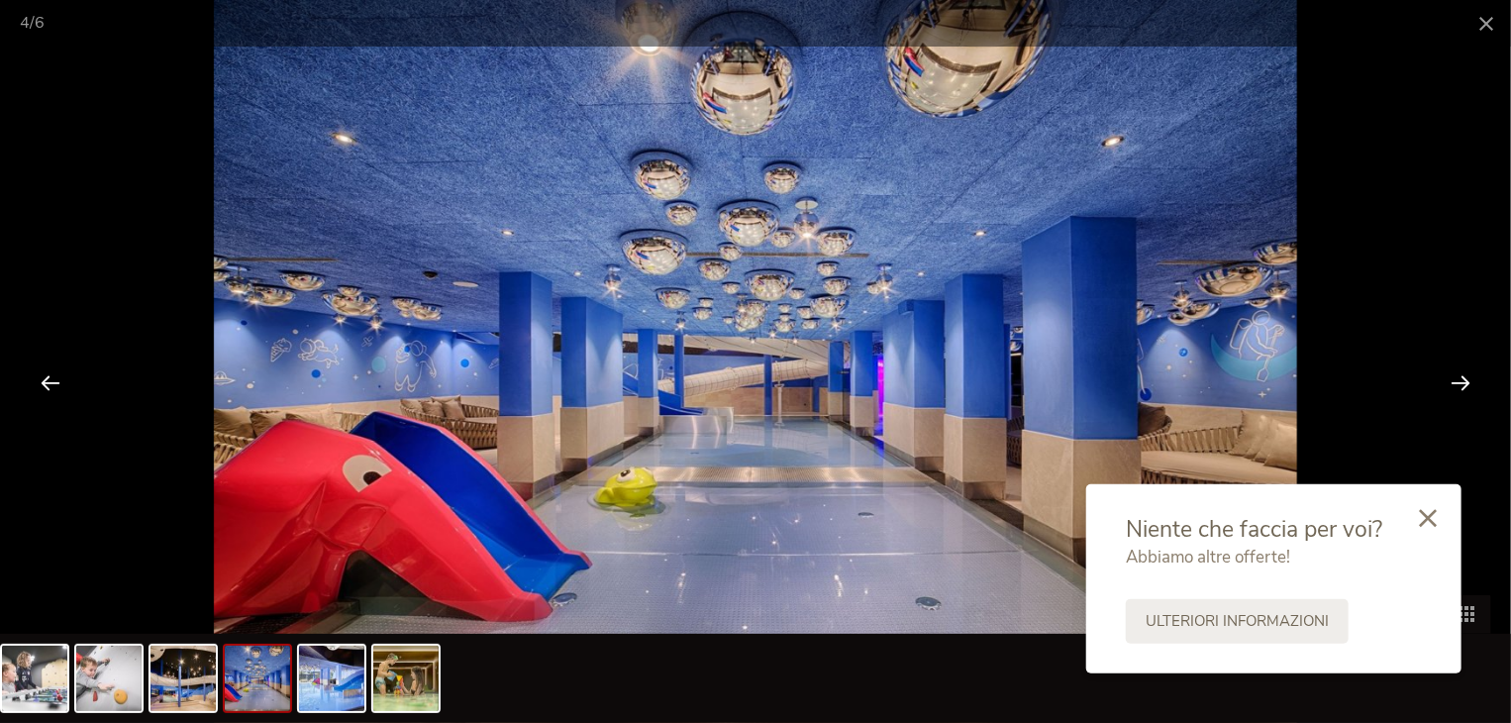
click at [1472, 373] on div at bounding box center [1460, 382] width 61 height 61
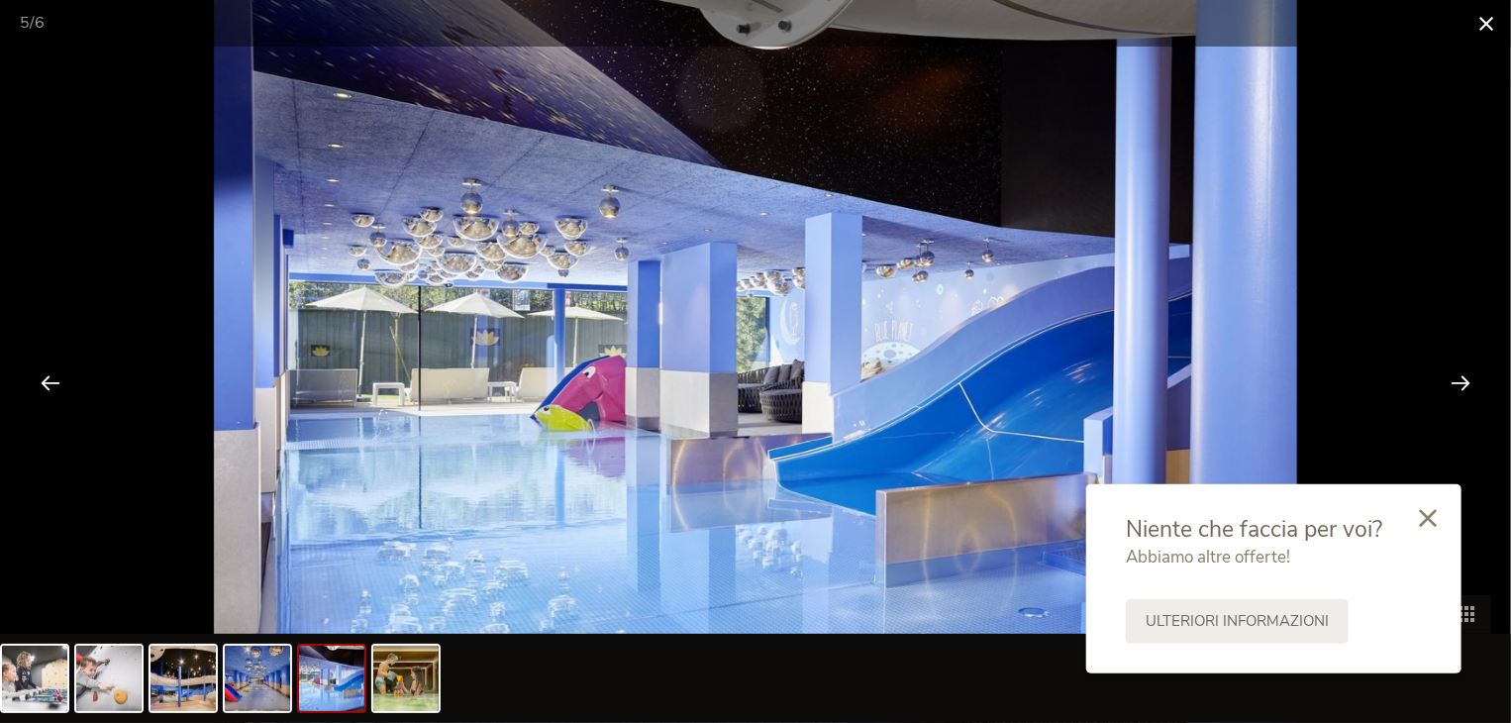
click at [1492, 21] on span at bounding box center [1487, 23] width 50 height 47
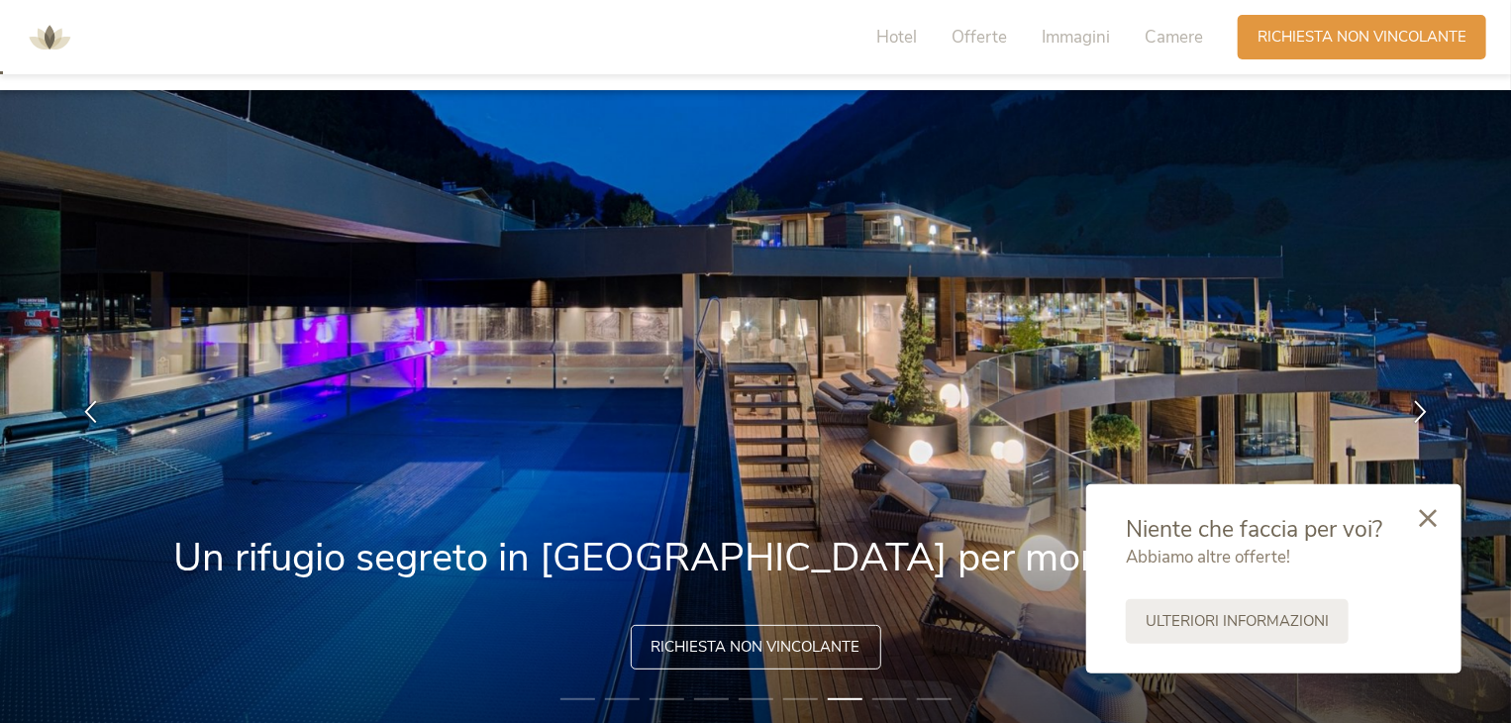
scroll to position [0, 0]
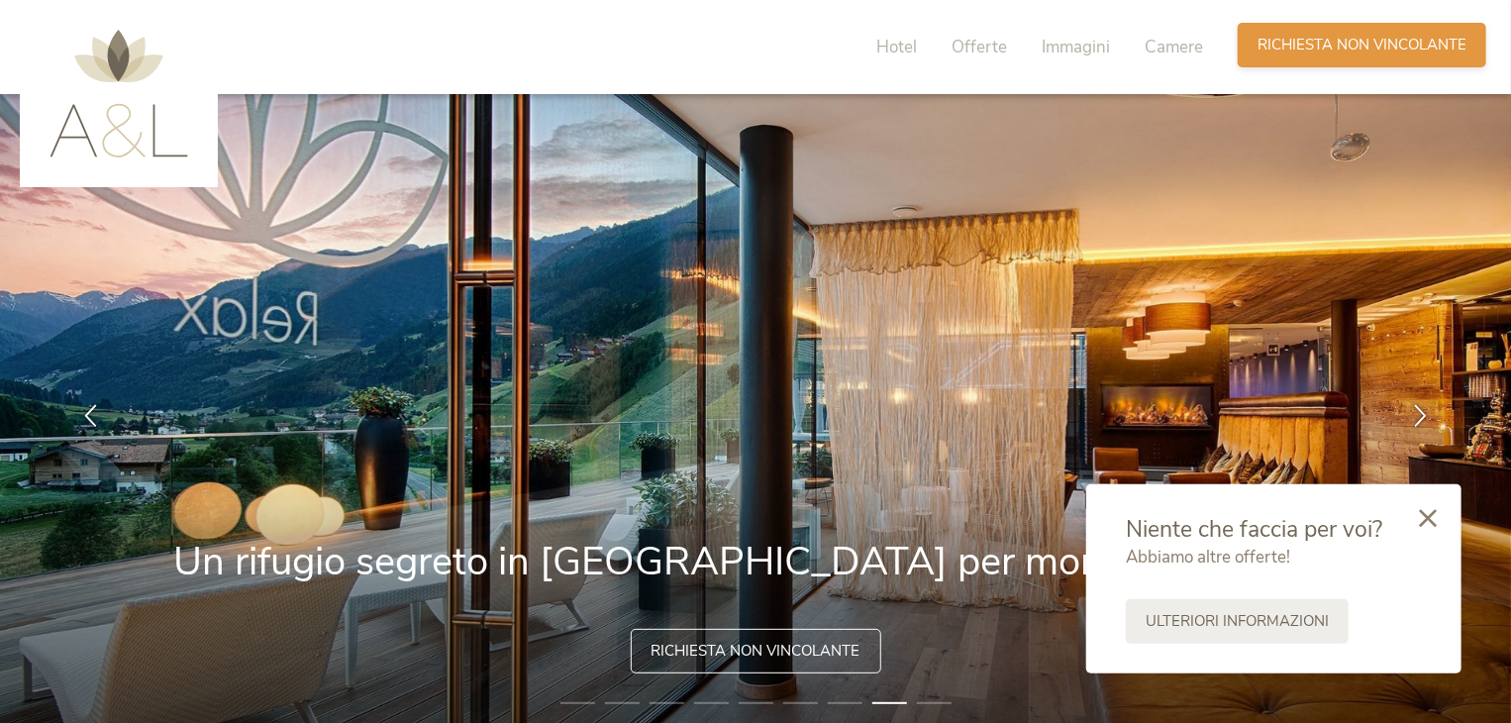
click at [1385, 49] on span "Richiesta non vincolante" at bounding box center [1362, 45] width 209 height 21
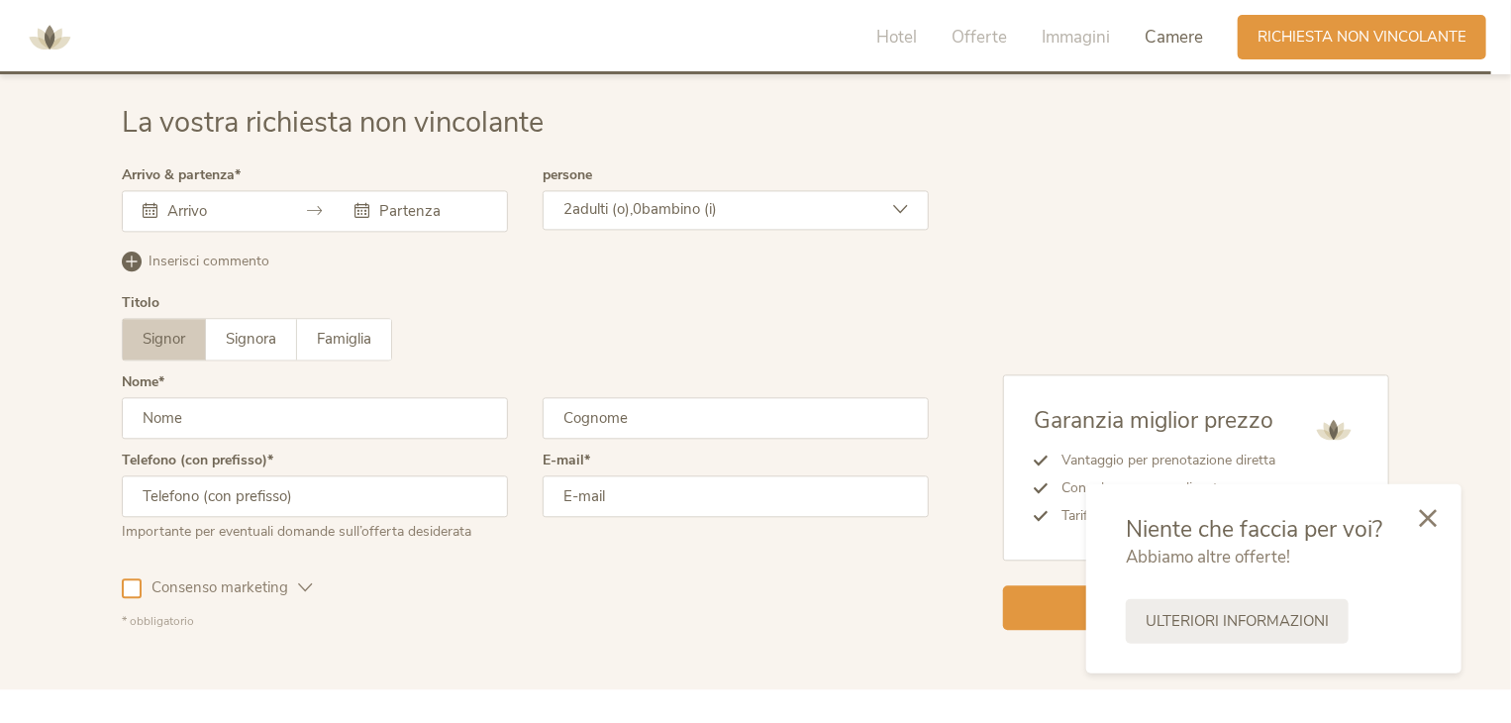
scroll to position [5978, 0]
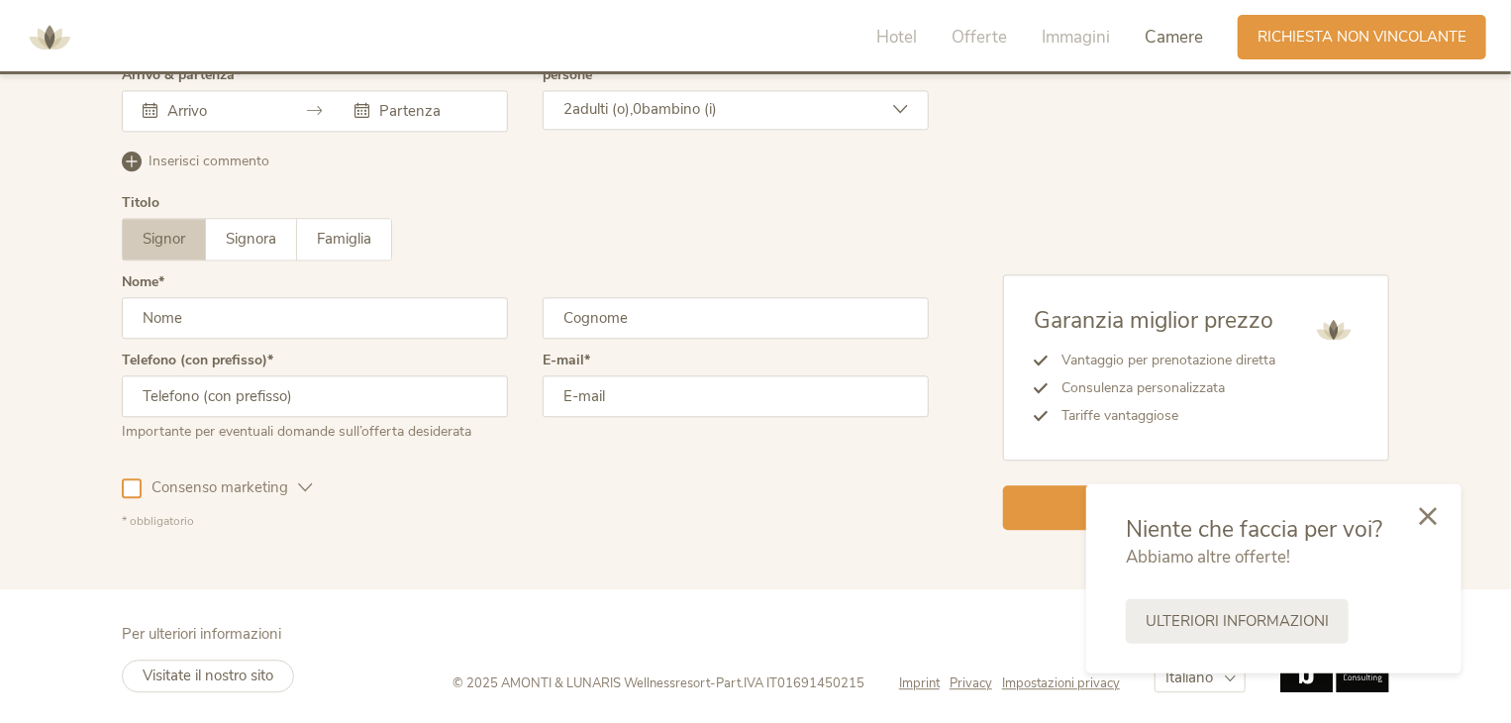
click at [1425, 526] on div at bounding box center [1427, 517] width 67 height 70
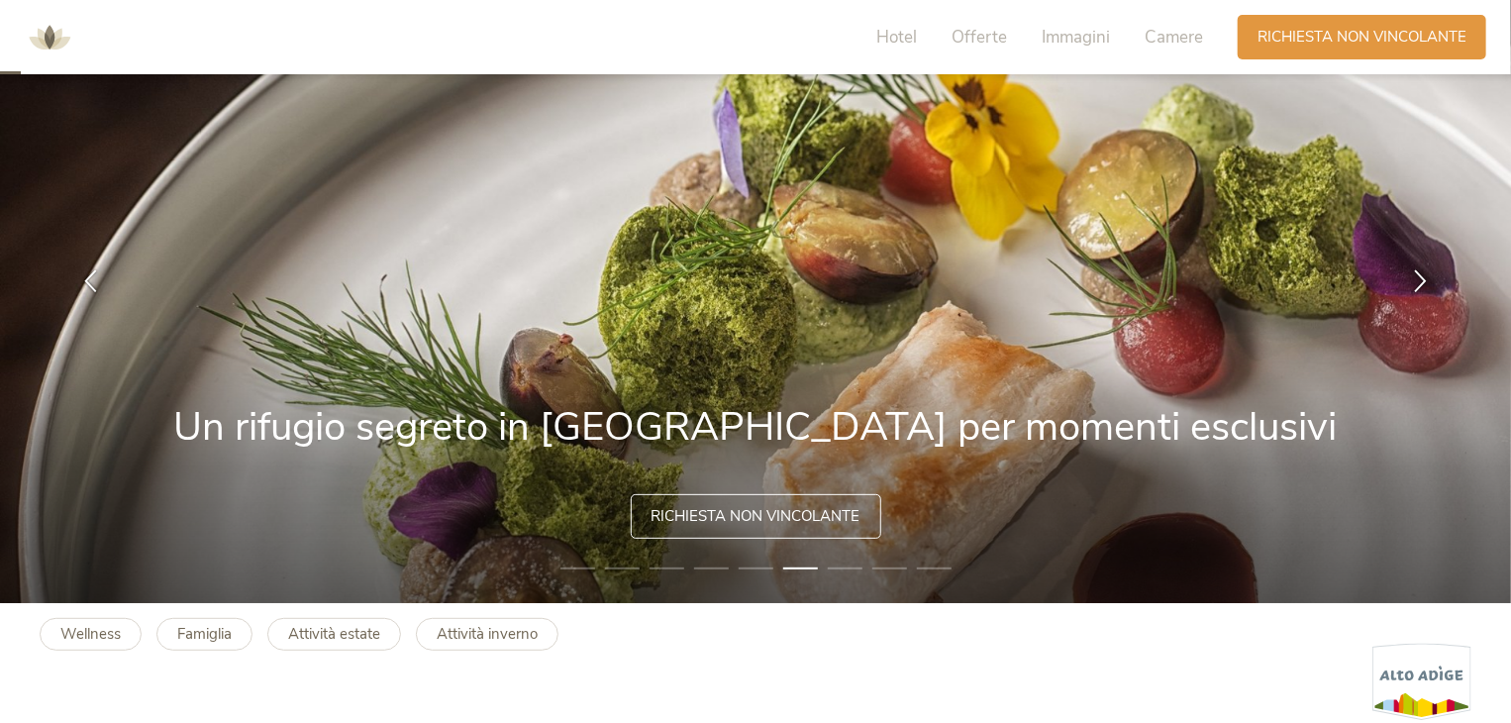
scroll to position [0, 0]
